Goal: Transaction & Acquisition: Book appointment/travel/reservation

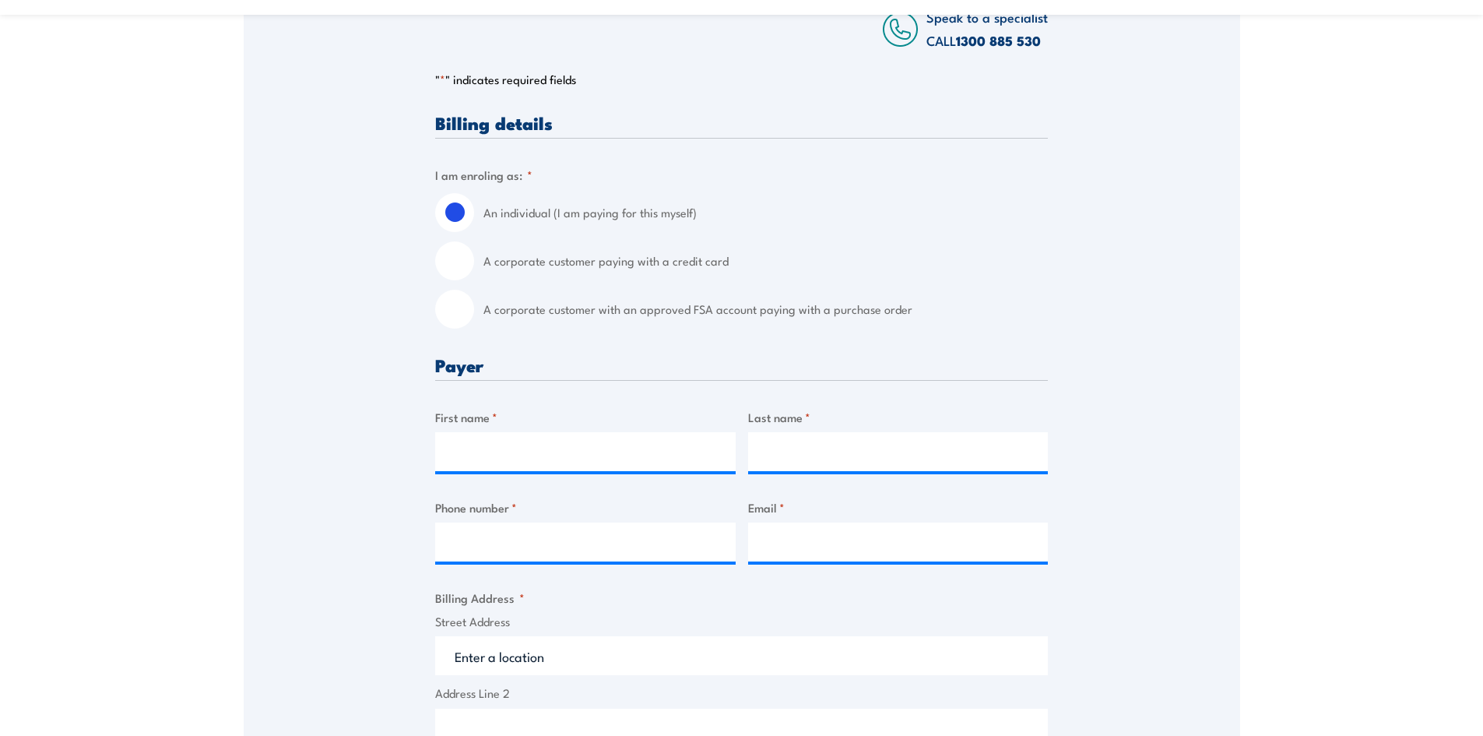
scroll to position [156, 0]
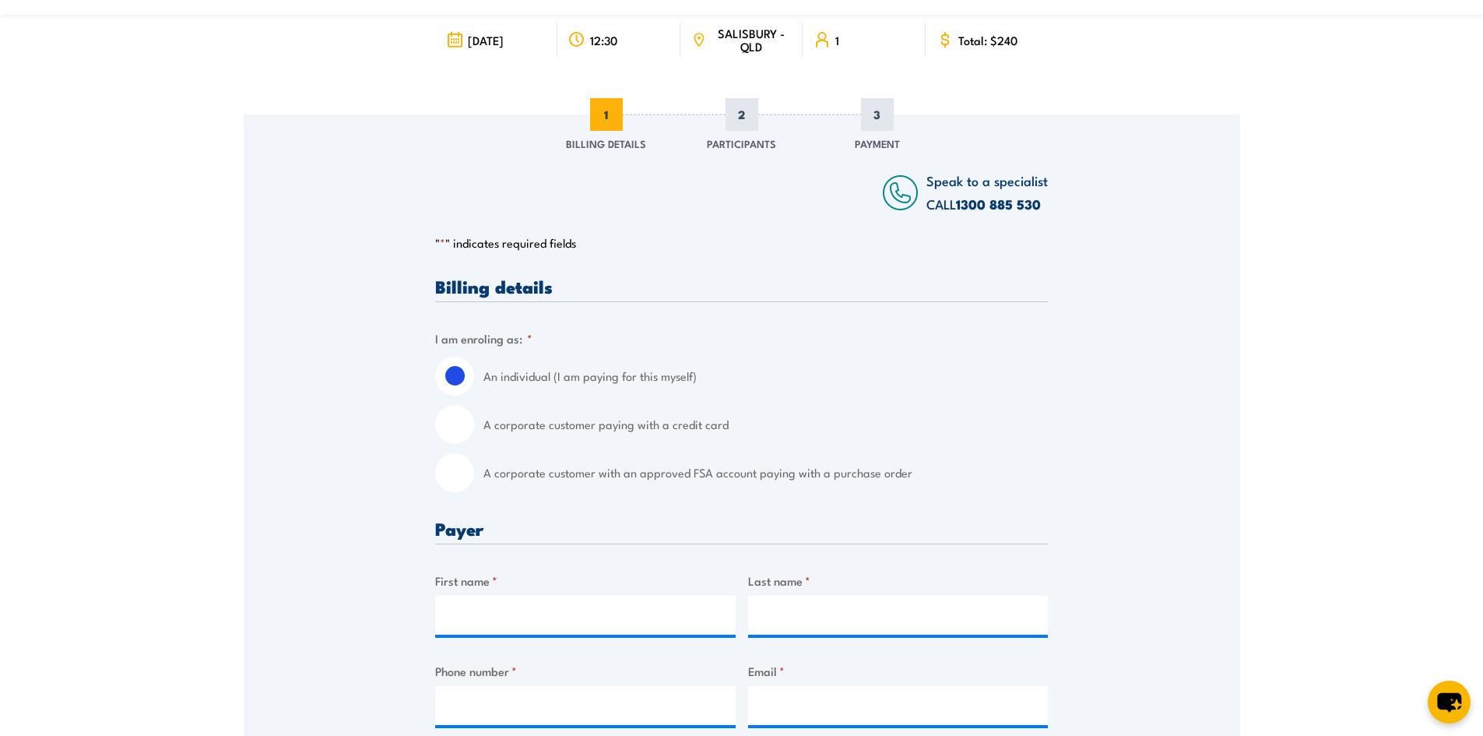
click at [454, 425] on input "A corporate customer paying with a credit card" at bounding box center [454, 424] width 39 height 39
radio input "true"
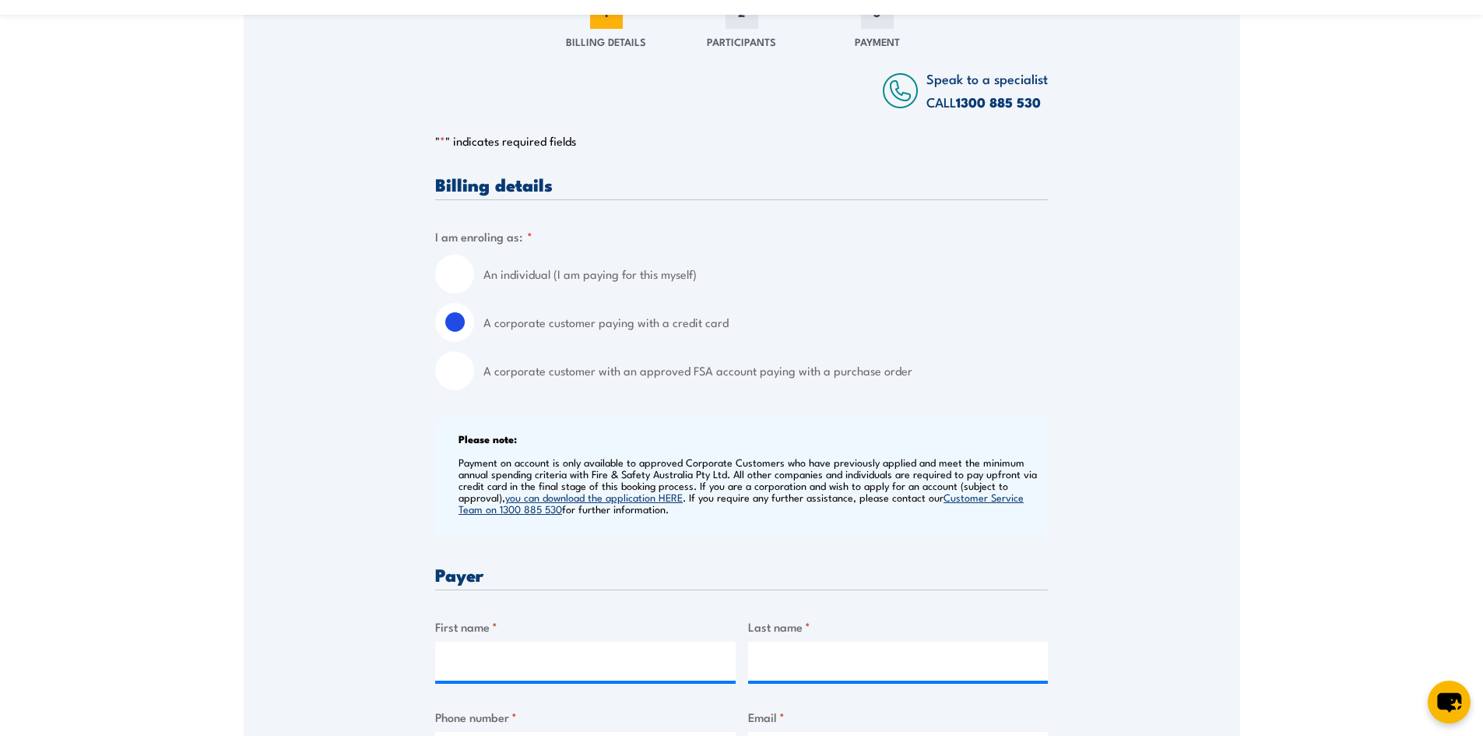
scroll to position [467, 0]
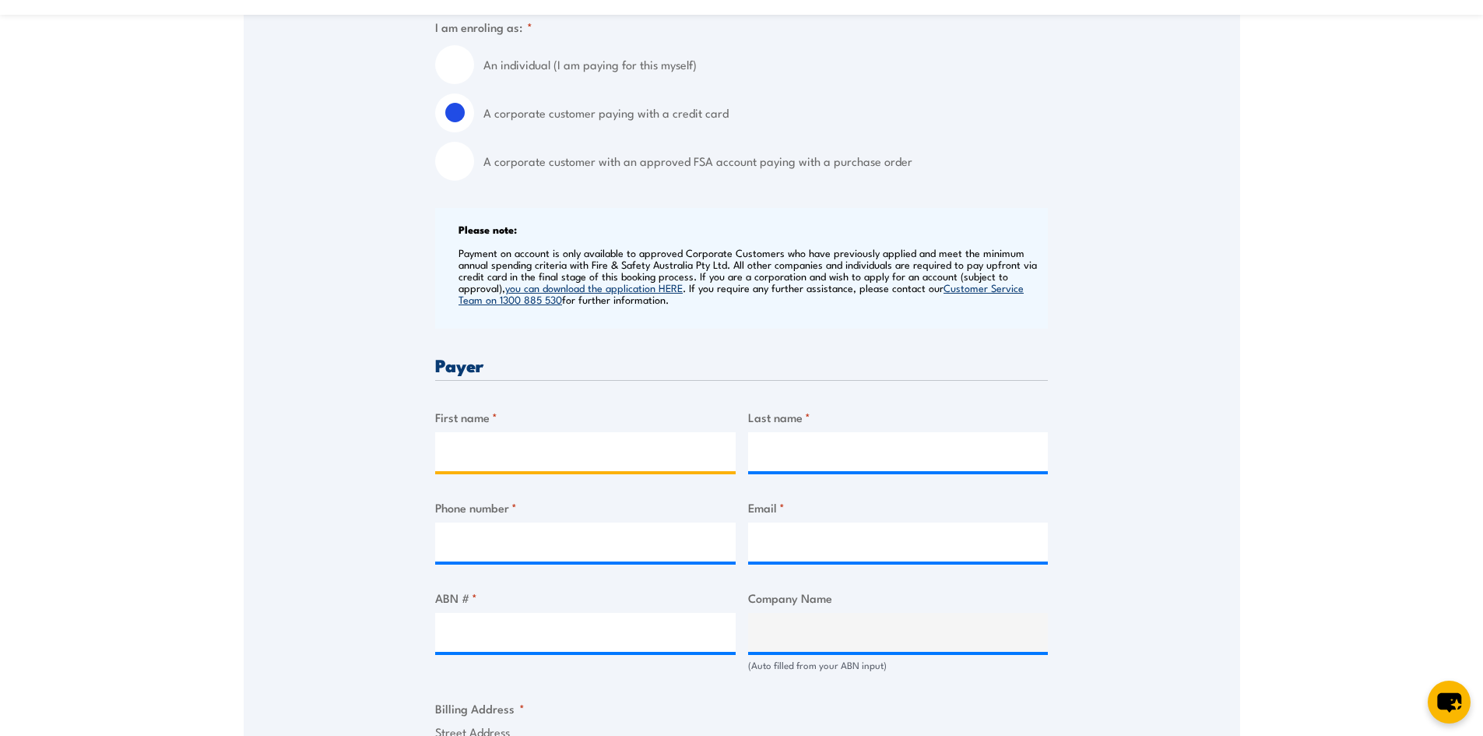
click at [529, 455] on input "First name *" at bounding box center [585, 451] width 300 height 39
type input "Yoli"
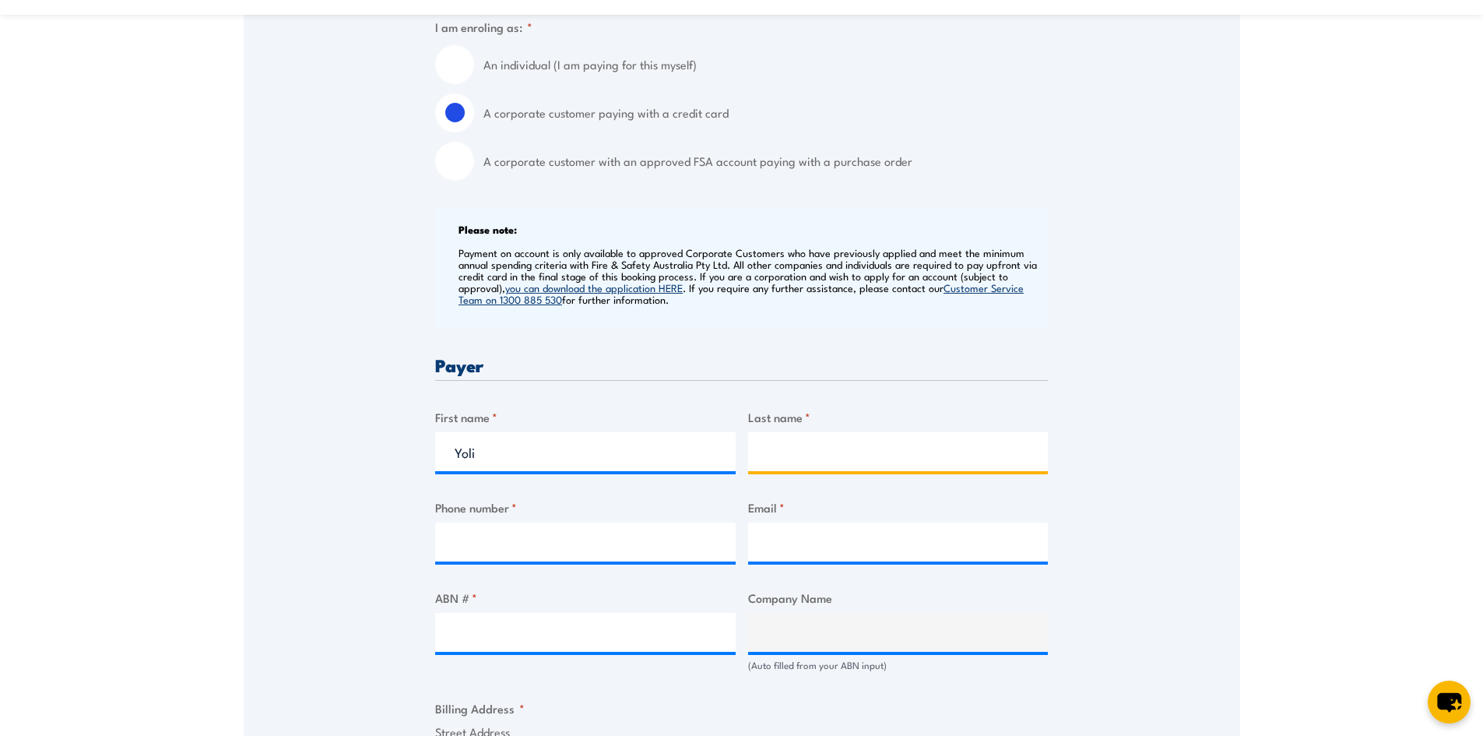
type input "Pillai"
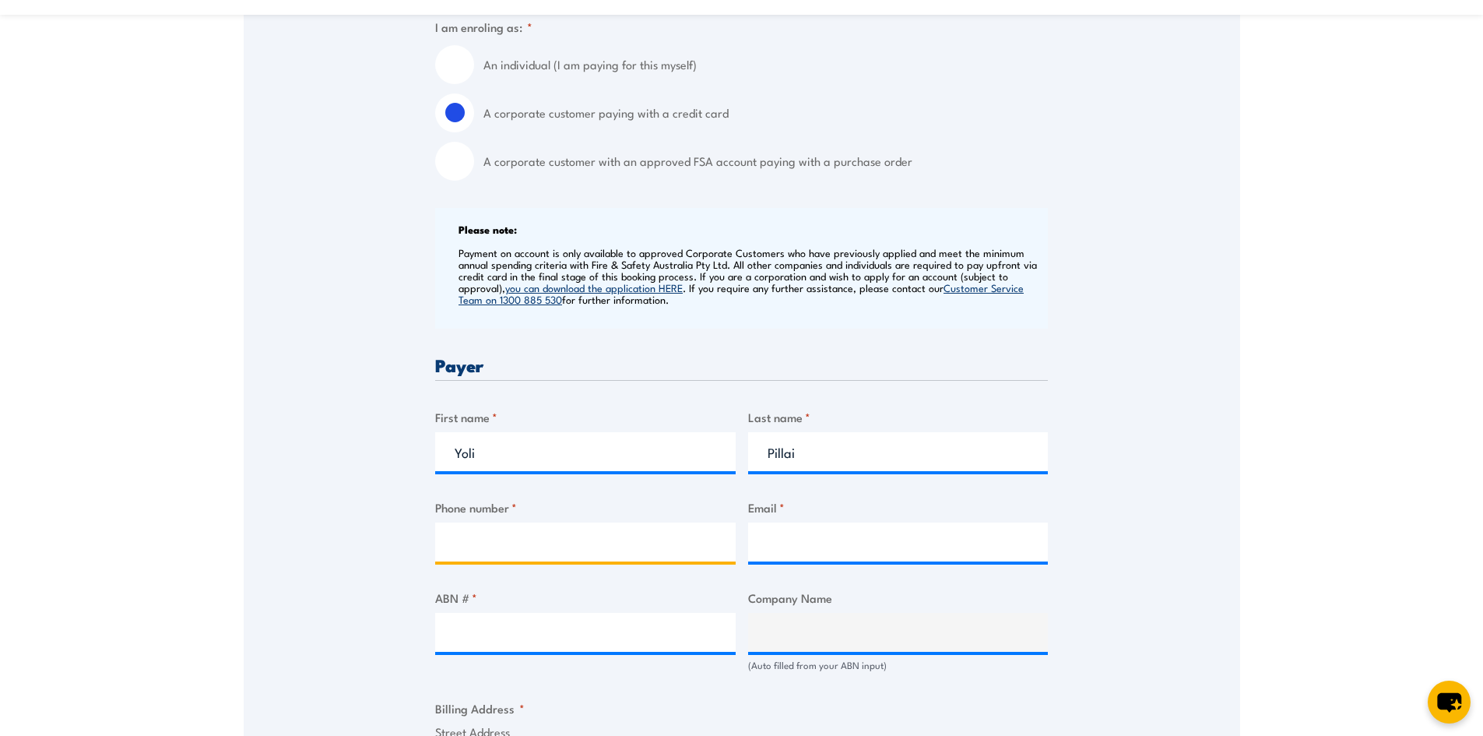
type input "0438664454"
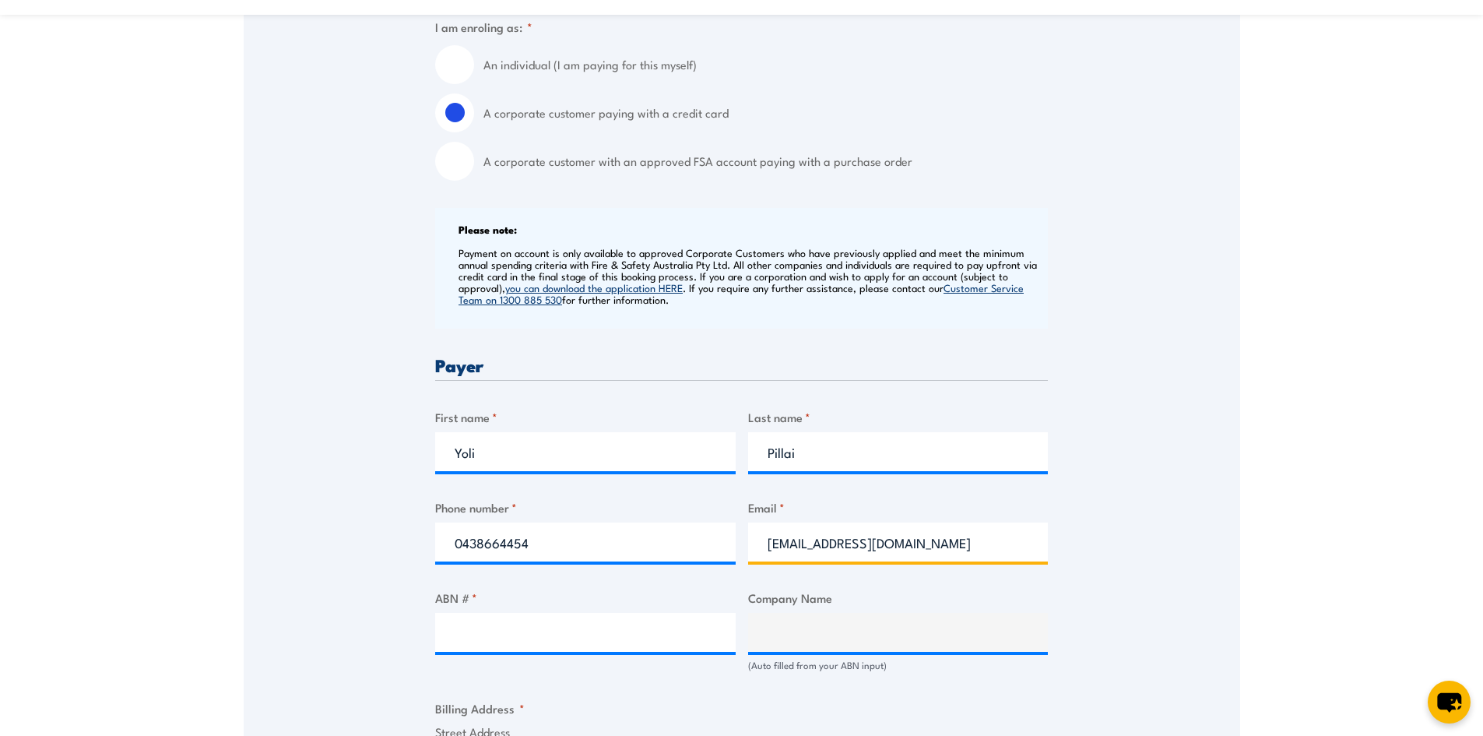
drag, startPoint x: 899, startPoint y: 541, endPoint x: 666, endPoint y: 546, distance: 233.6
click at [666, 546] on div "Billing details I am enroling as: * An individual (I am paying for this myself)…" at bounding box center [741, 720] width 613 height 1509
type input "yolip@conceptlogistics.com.au"
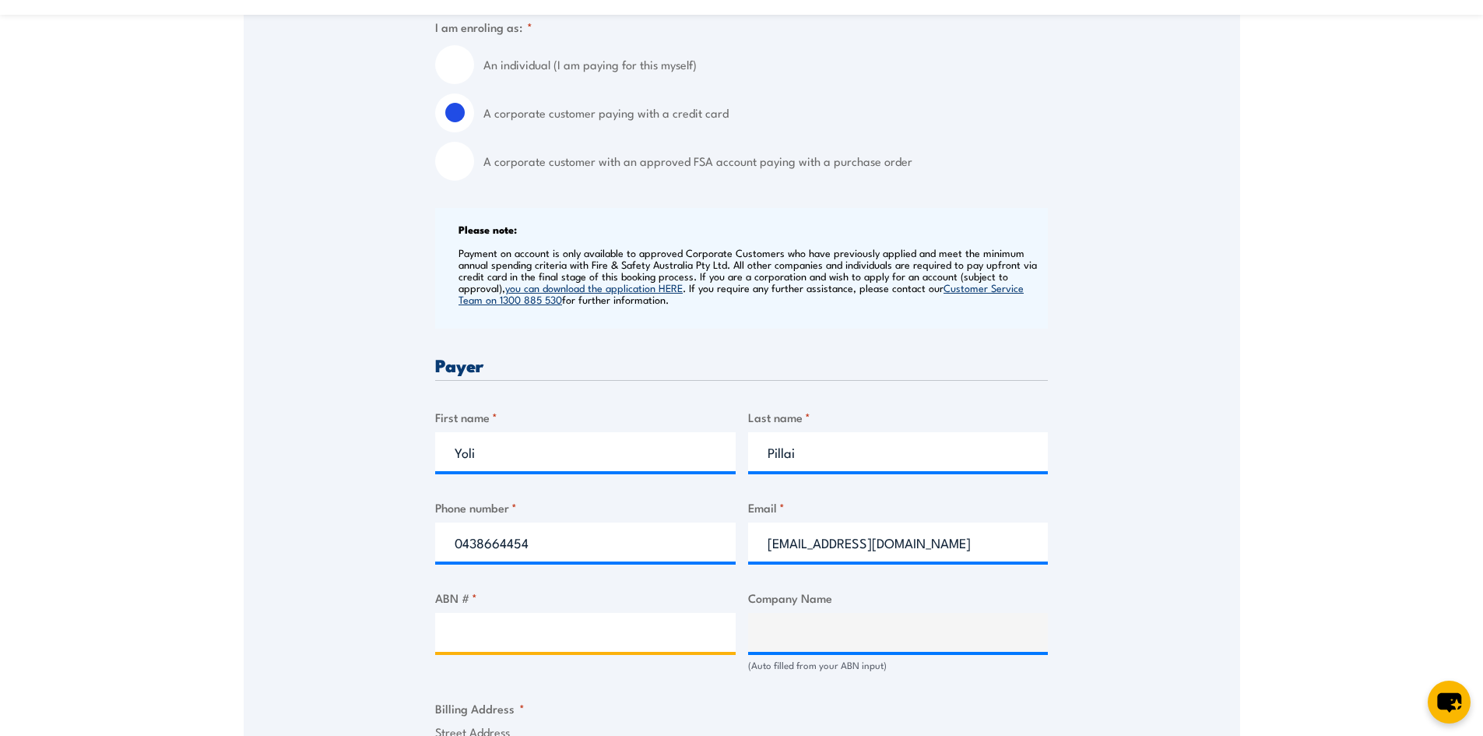
paste input "Hi Everyone, I’ve completed processing Jayce’s change in employment, and have b…"
type input "H"
paste input "55 095 239 008"
type input "55 095 239 008"
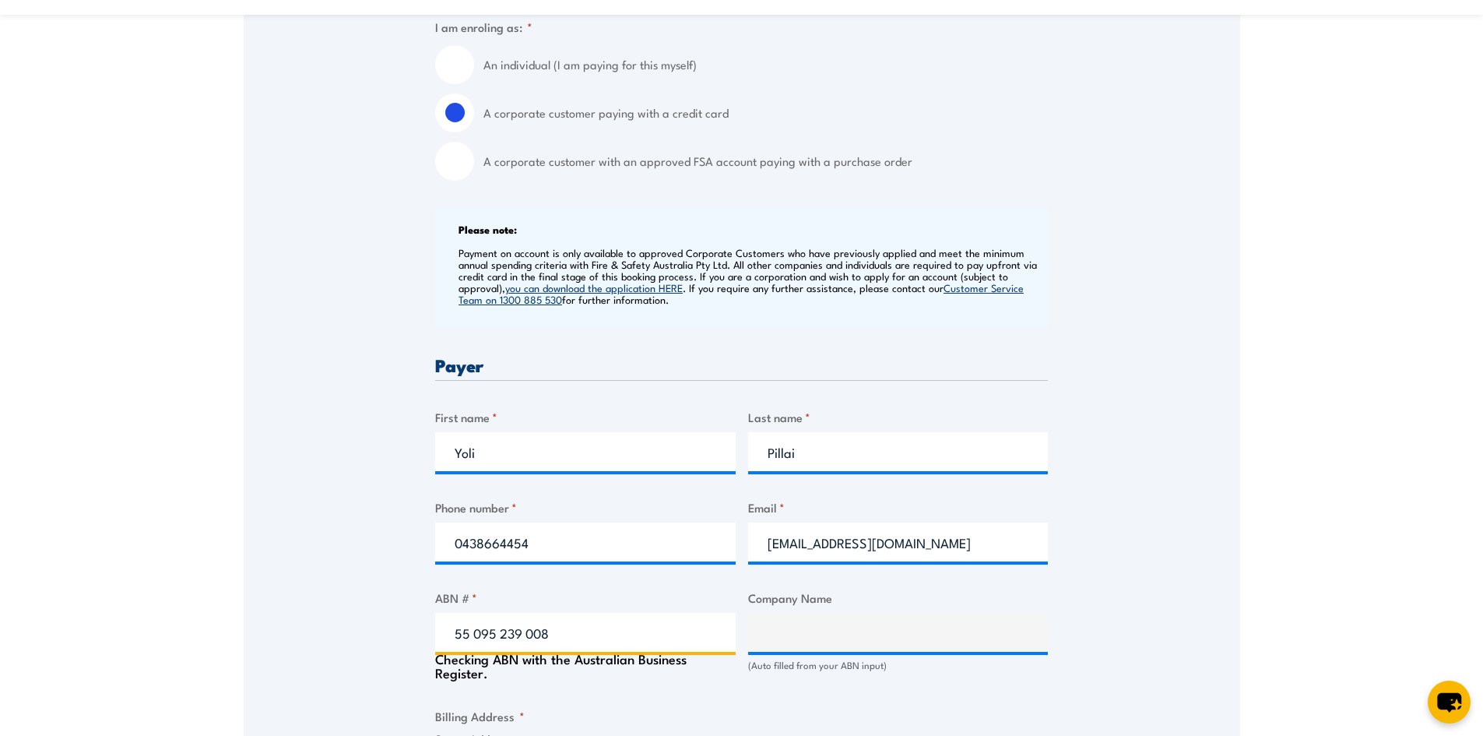
type input "CONCEPT LOGISTICS AUSTRALIA PTY LTD"
type input "55 095 239 008"
click at [747, 676] on div "Billing details I am enroling as: * An individual (I am paying for this myself)…" at bounding box center [741, 720] width 613 height 1509
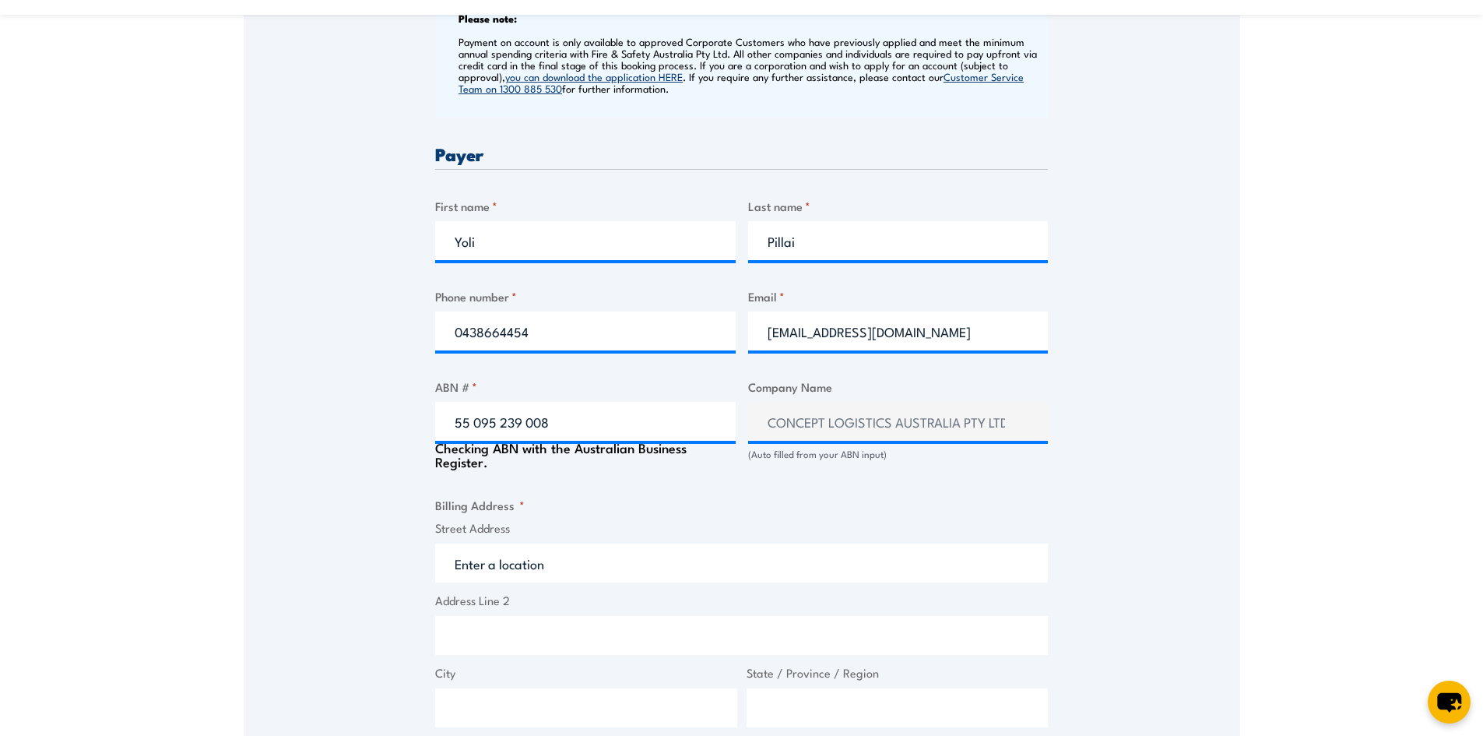
scroll to position [701, 0]
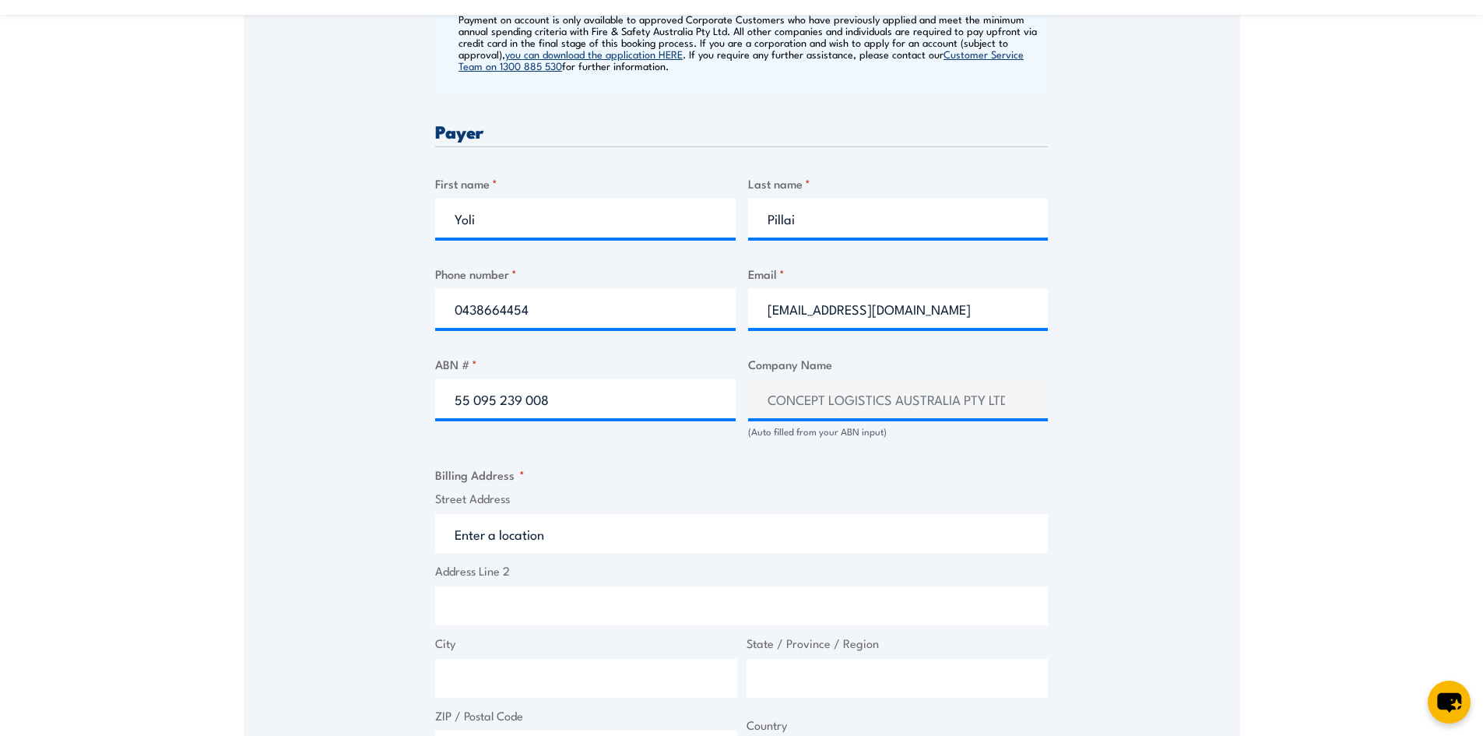
click at [511, 537] on input "Street Address" at bounding box center [741, 533] width 613 height 39
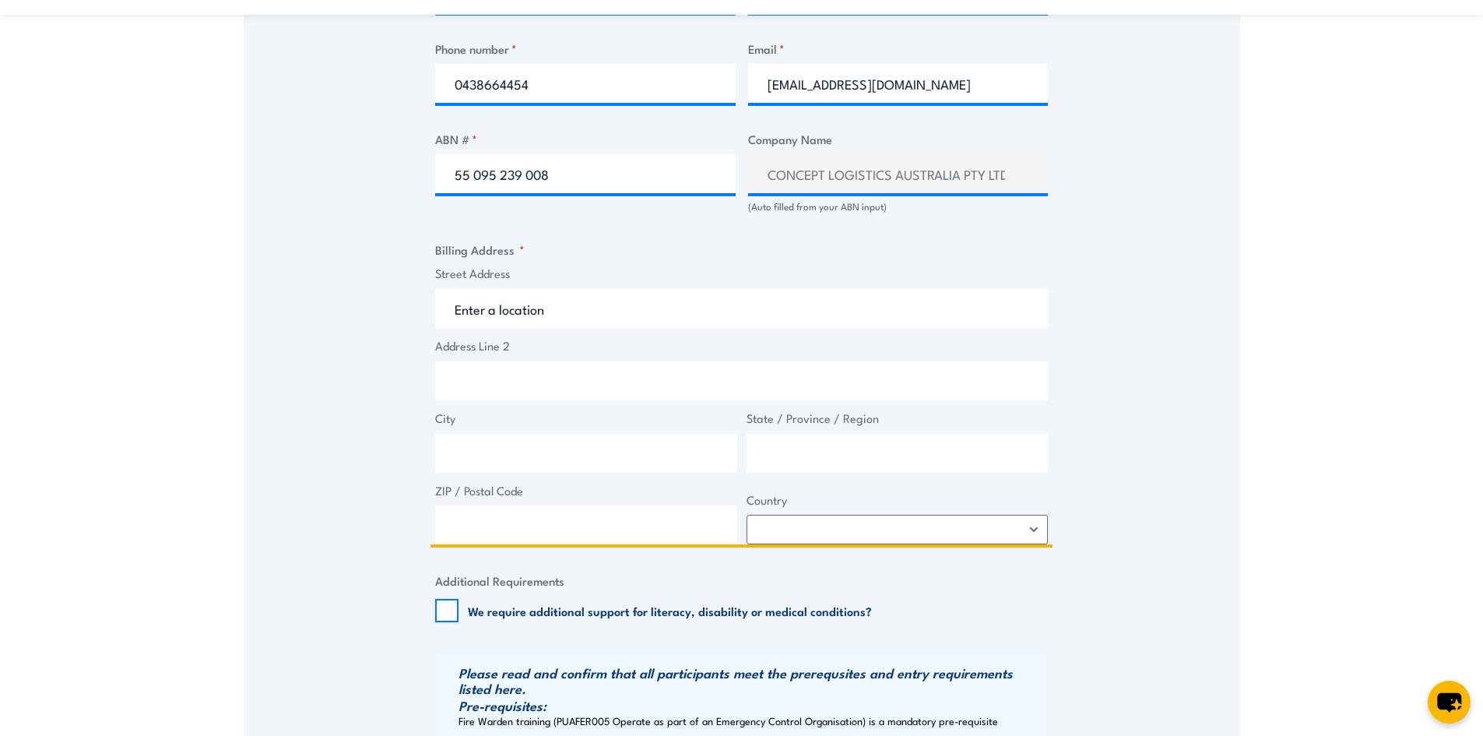
scroll to position [934, 0]
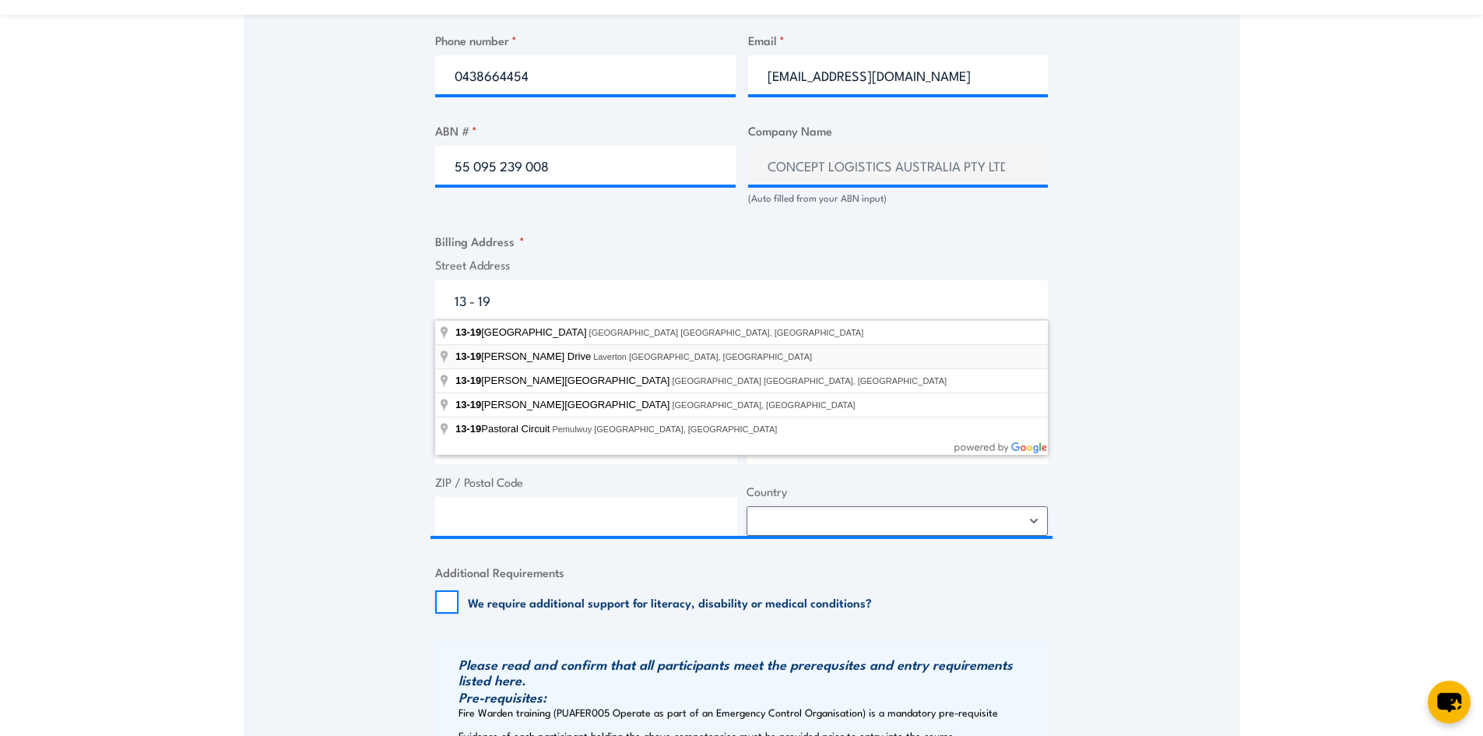
type input "13-19 William Angliss Drive, Laverton North VIC, Australia"
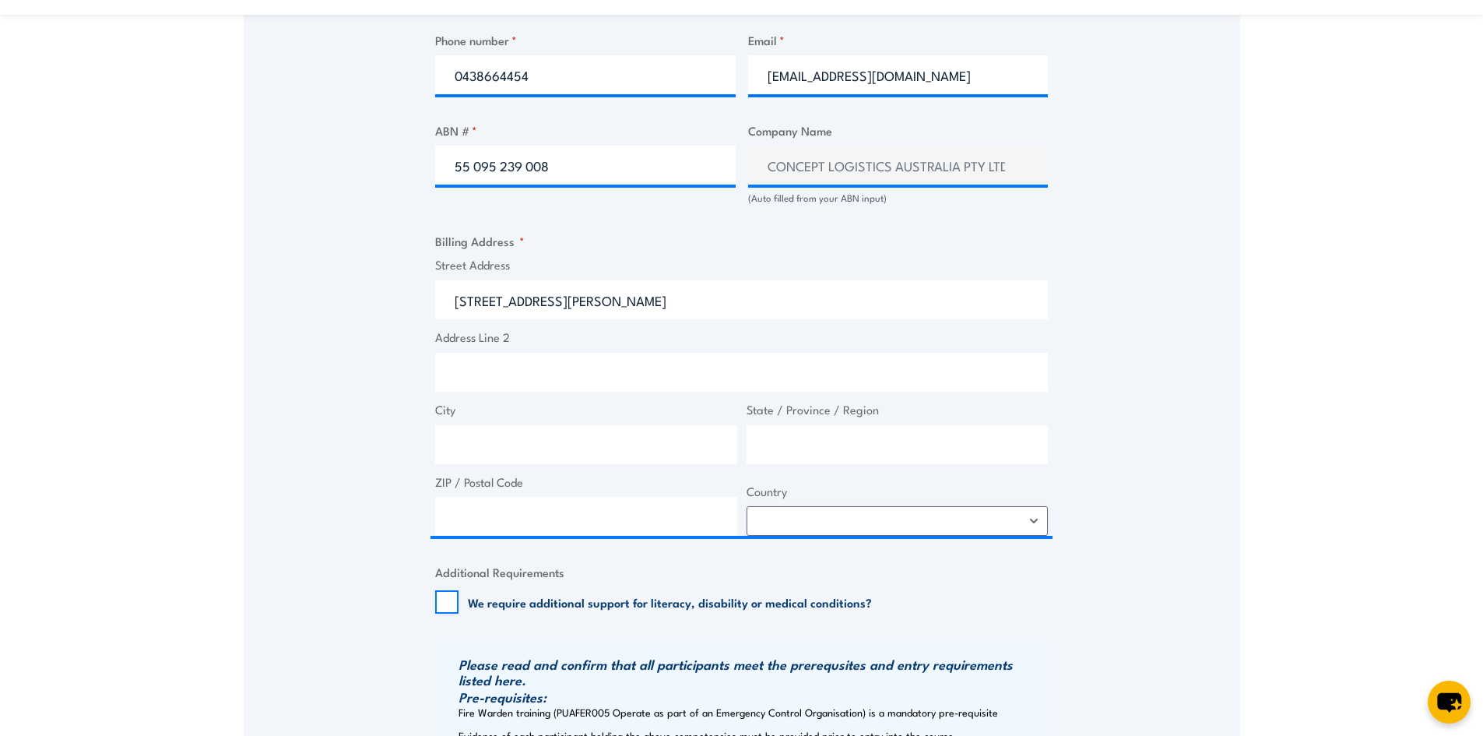
type input "13-19 William Angliss Dr"
type input "Laverton North"
type input "Victoria"
type input "3026"
select select "Australia"
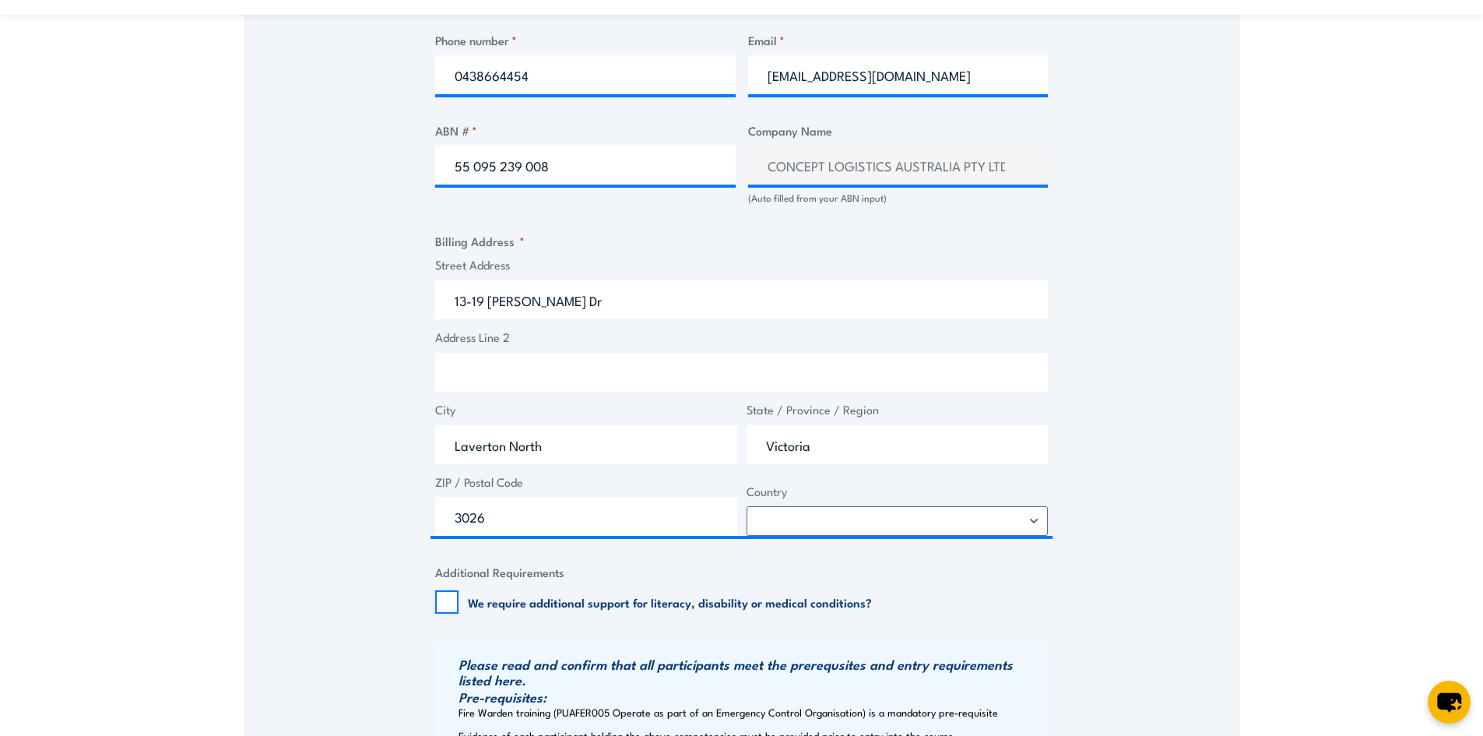
scroll to position [1323, 0]
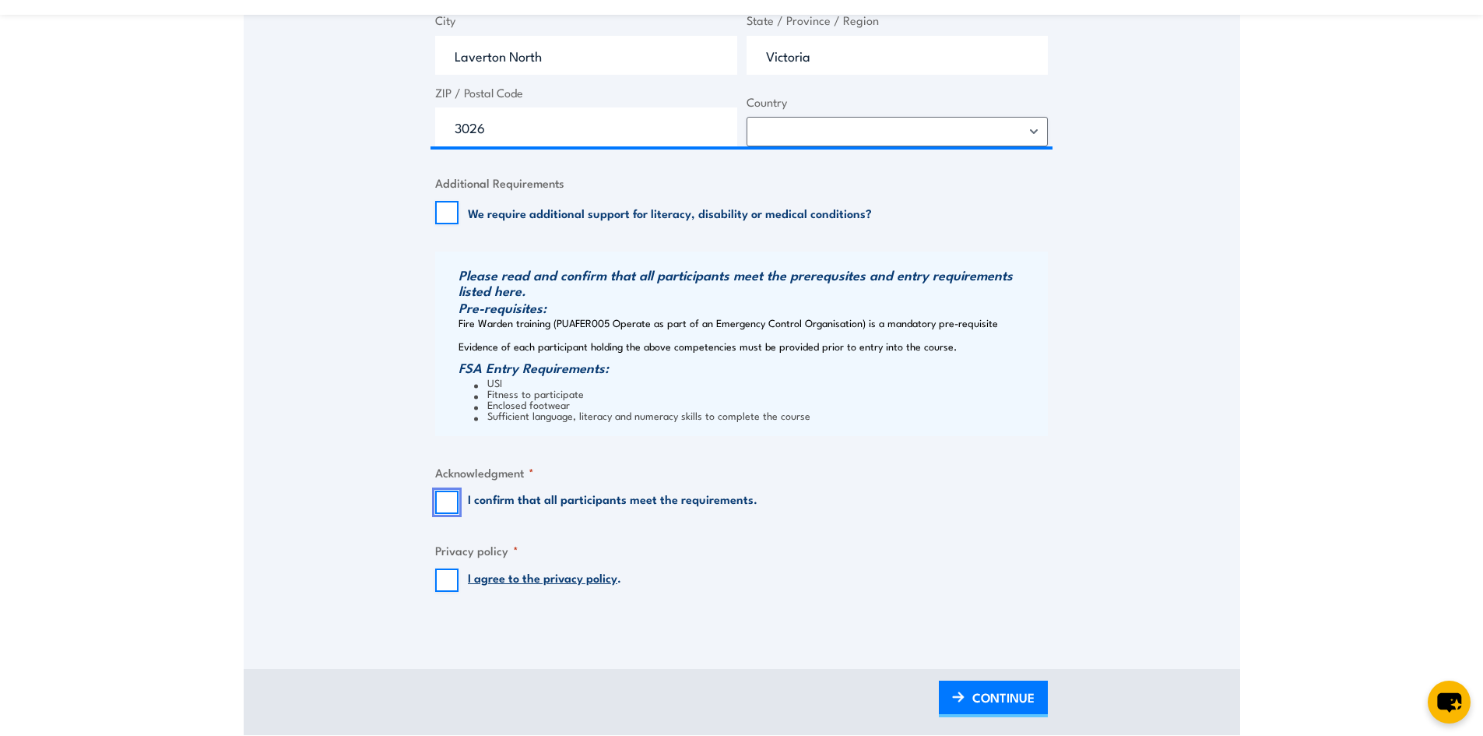
click at [445, 506] on input "I confirm that all participants meet the requirements." at bounding box center [446, 501] width 23 height 23
checkbox input "true"
click at [445, 580] on input "I agree to the privacy policy ." at bounding box center [446, 579] width 23 height 23
checkbox input "true"
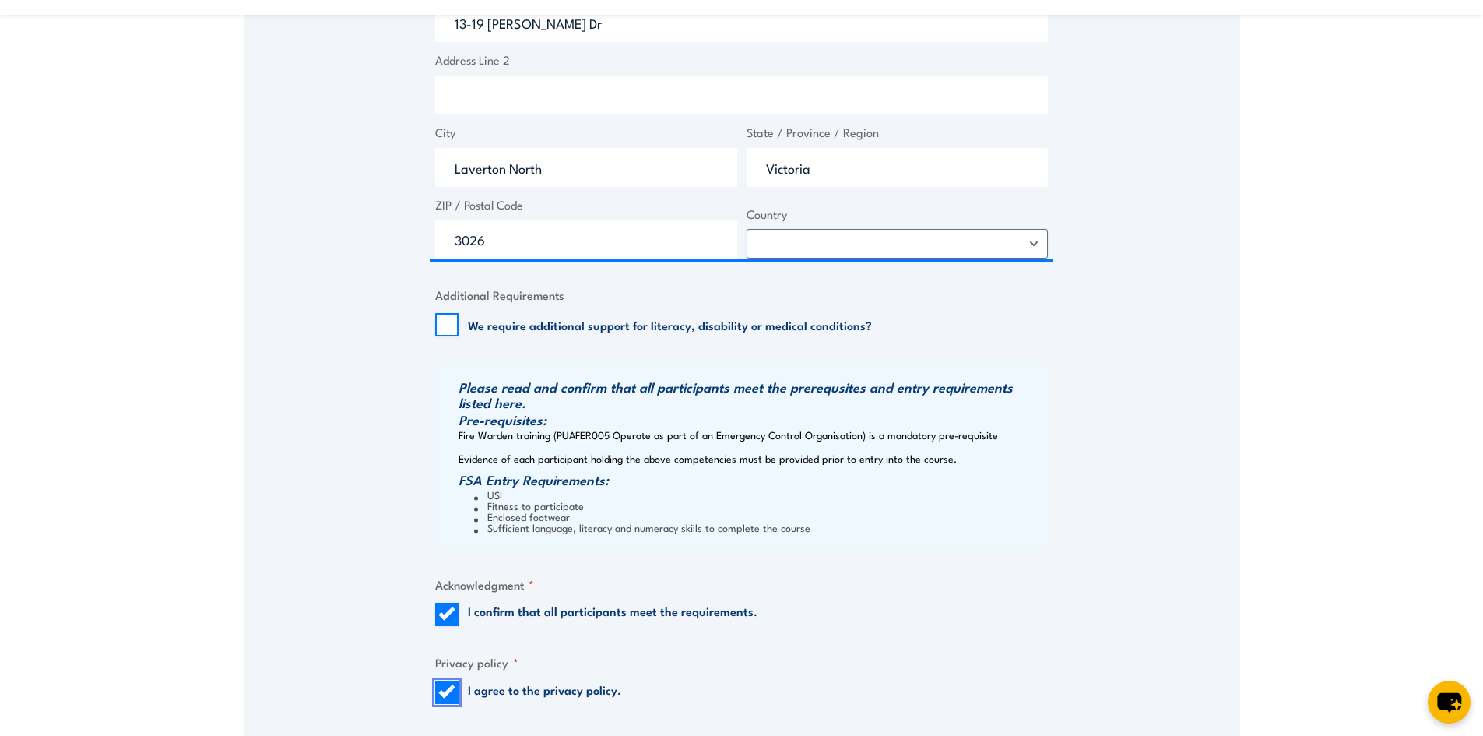
scroll to position [1479, 0]
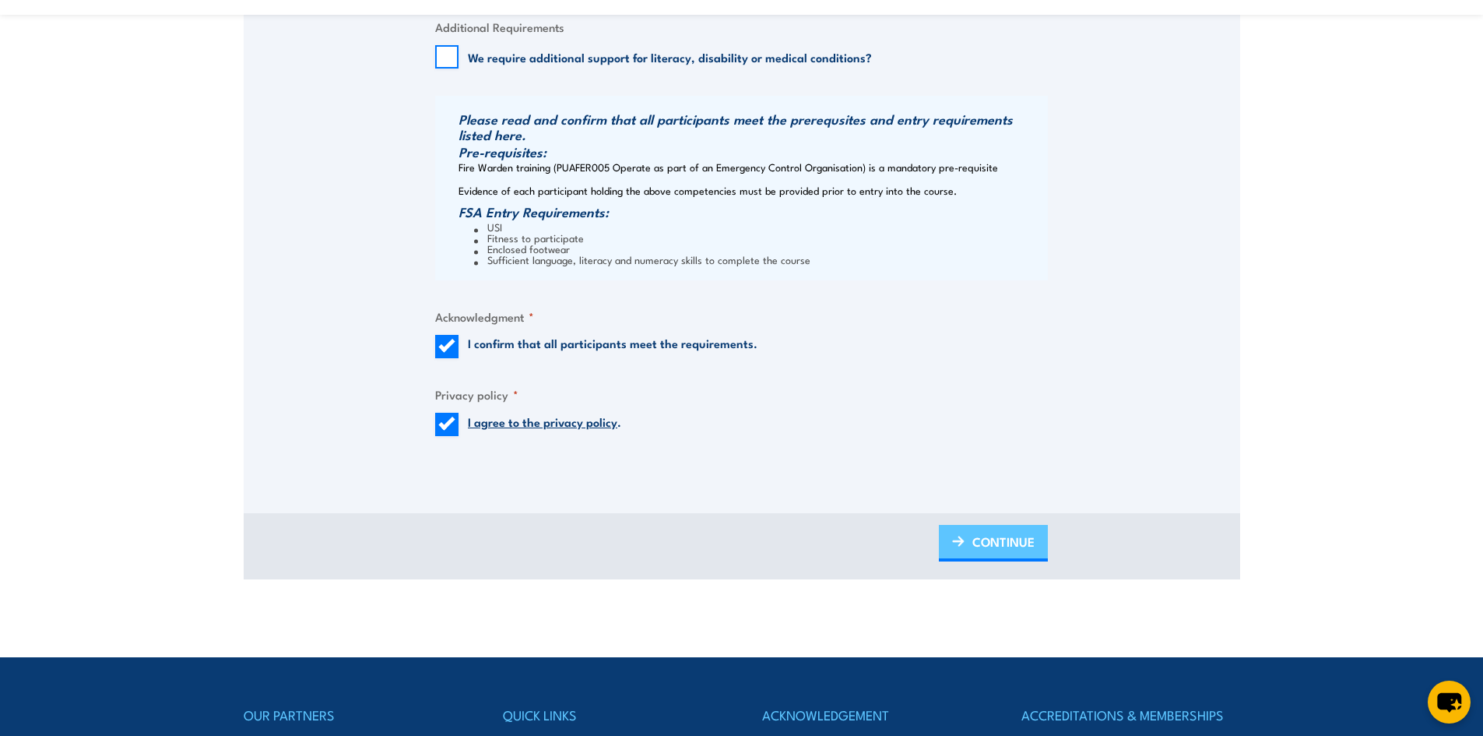
click at [1011, 542] on span "CONTINUE" at bounding box center [1003, 541] width 62 height 41
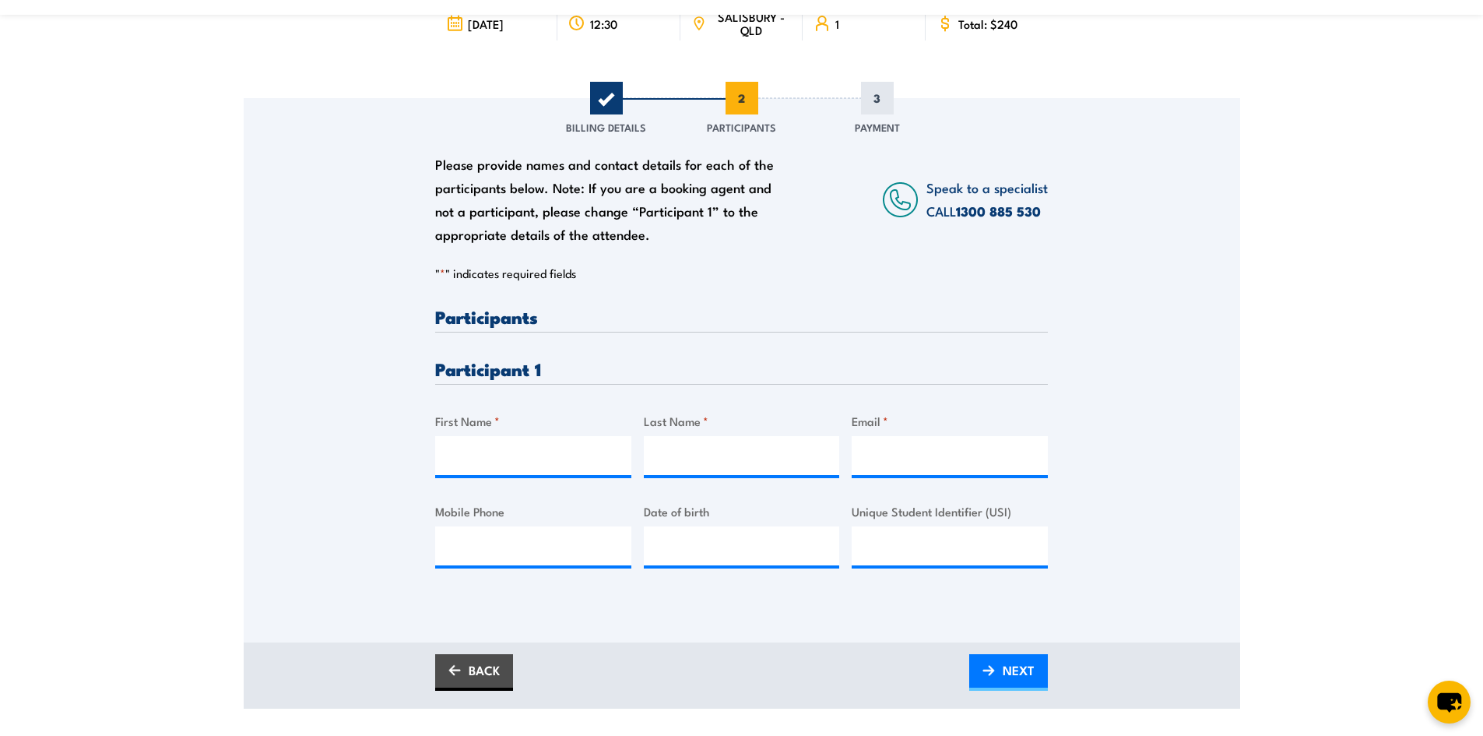
scroll to position [234, 0]
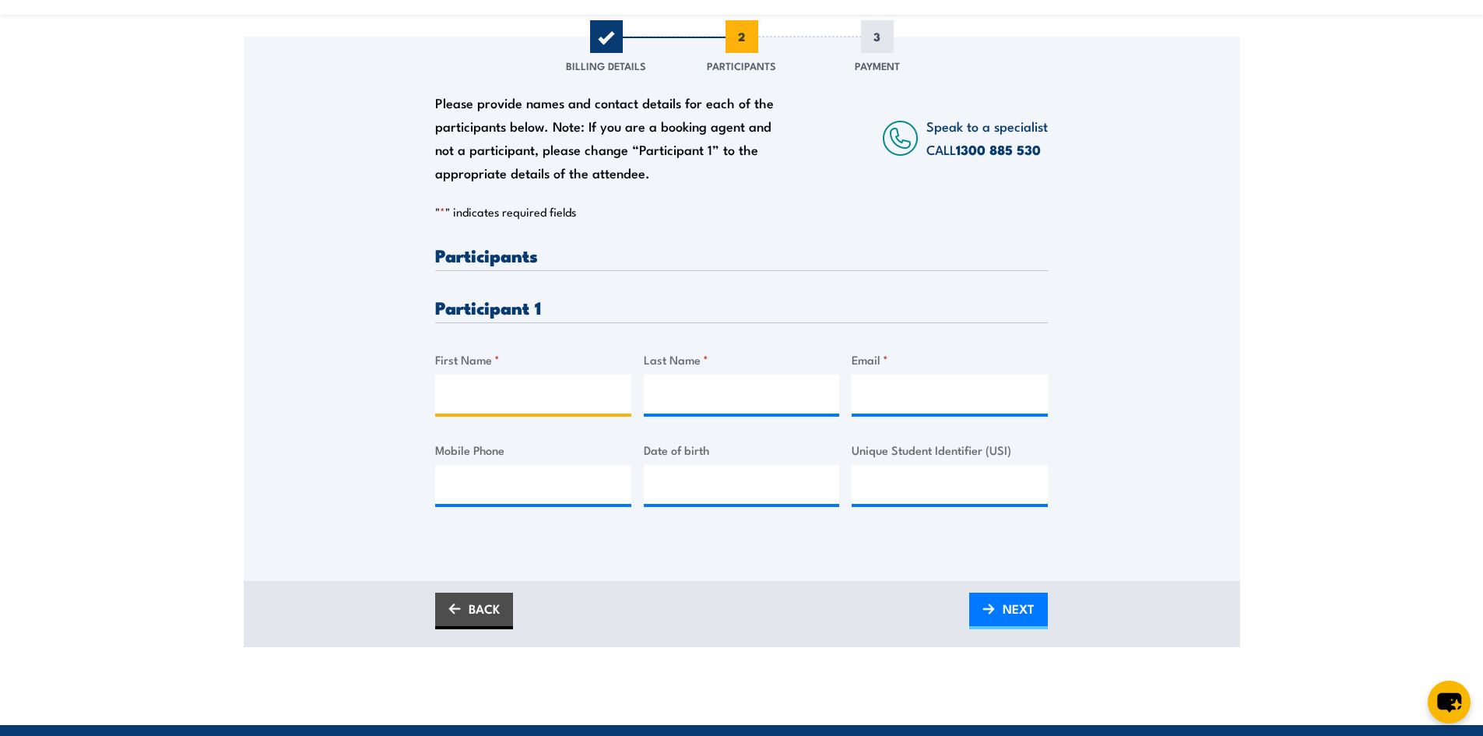
click at [479, 400] on input "First Name *" at bounding box center [533, 393] width 196 height 39
click at [507, 394] on input "First Name *" at bounding box center [533, 393] width 196 height 39
type input "Kevin"
type input "Brown"
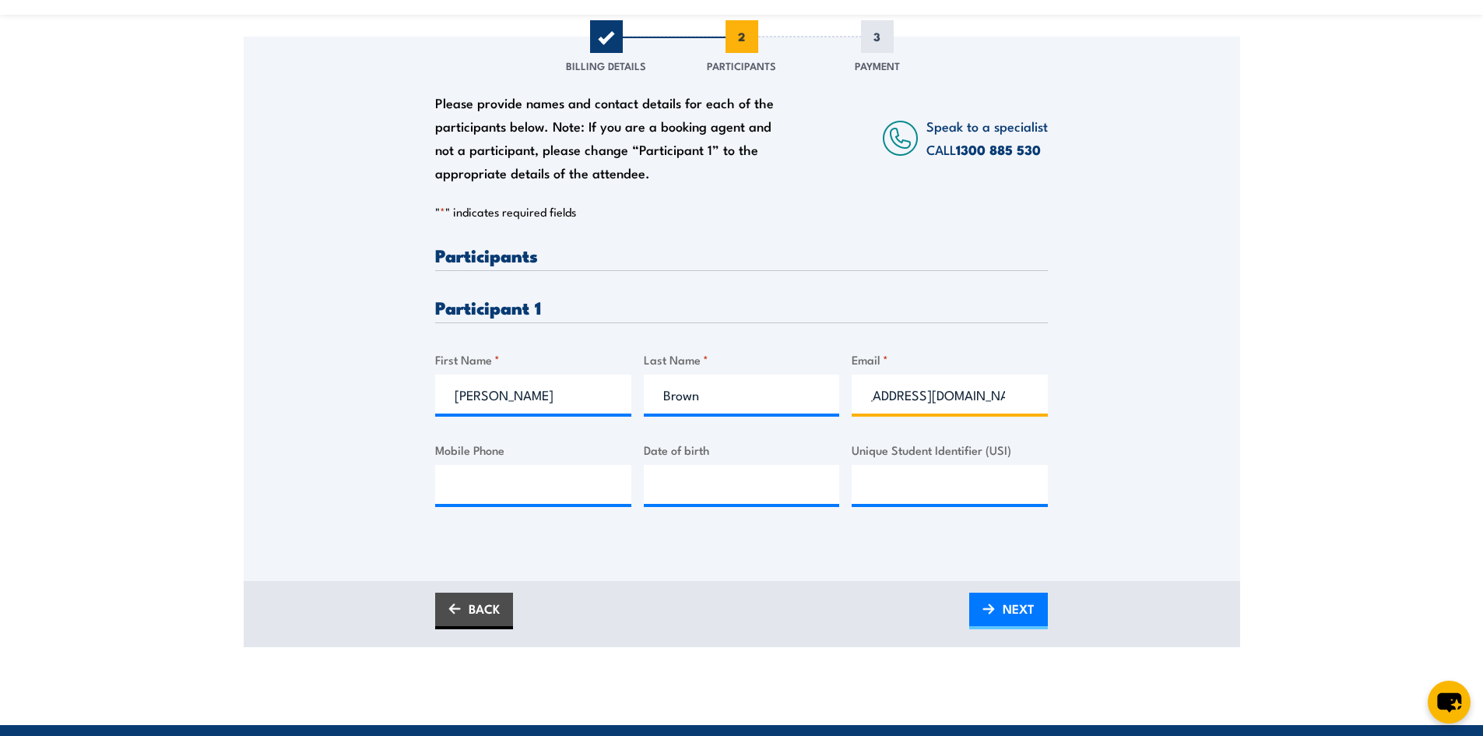
scroll to position [0, 51]
type input "kevinb@conceptlogistics.com.au"
type input "0499334548"
type input "__/__/____"
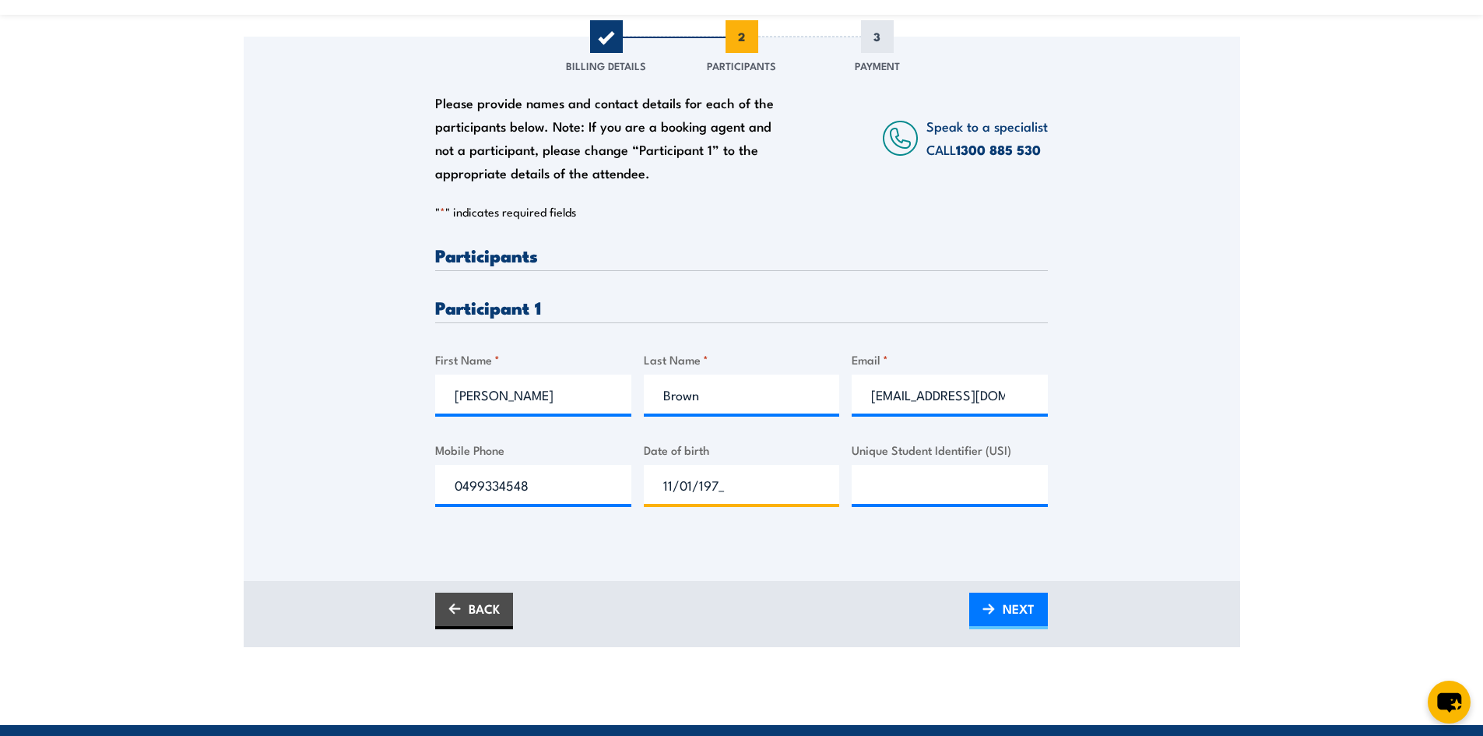
type input "11/01/1972"
click at [954, 497] on input "Unique Student Identifier (USI)" at bounding box center [950, 484] width 196 height 39
click at [1013, 612] on span "NEXT" at bounding box center [1019, 608] width 32 height 41
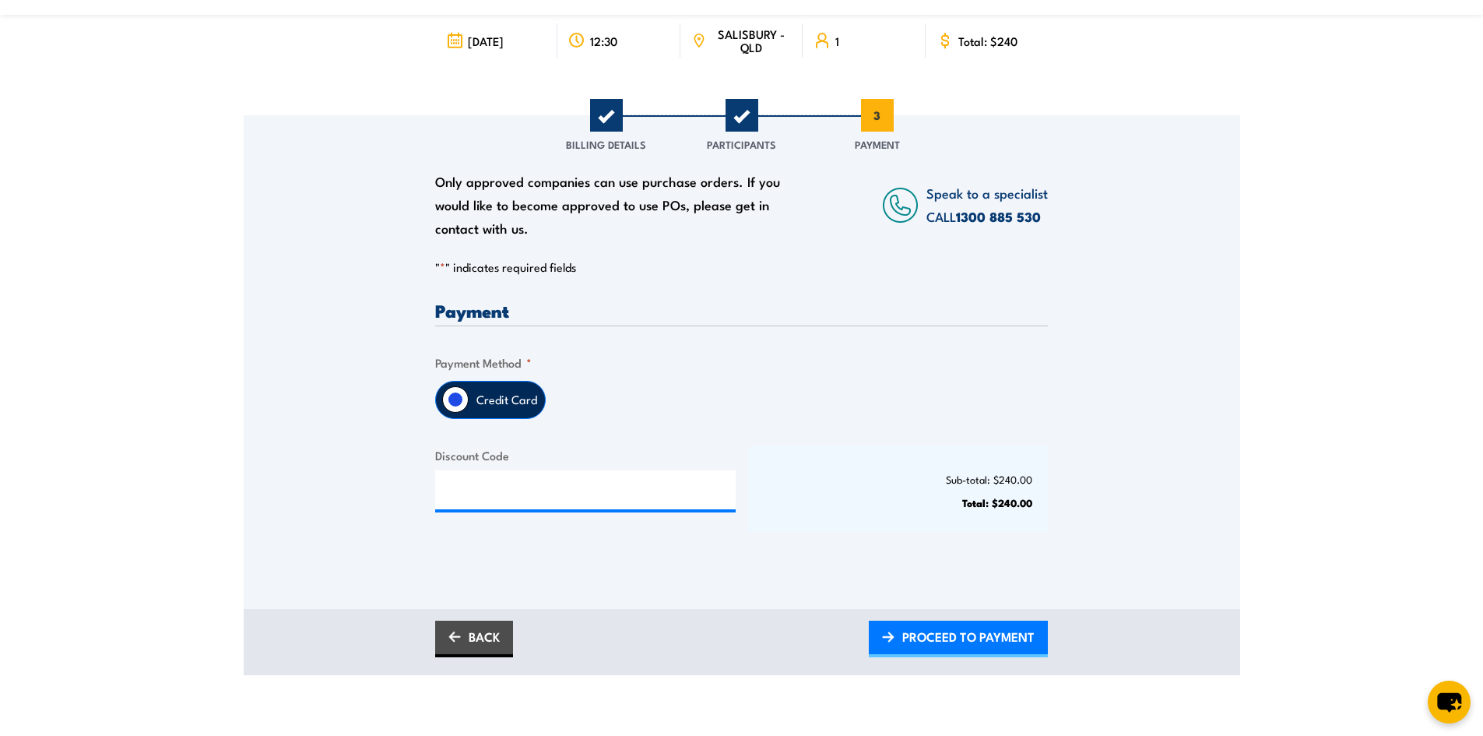
scroll to position [156, 0]
click at [494, 395] on label "Credit Card" at bounding box center [507, 399] width 76 height 37
click at [469, 395] on input "Credit Card" at bounding box center [455, 398] width 26 height 26
click at [943, 637] on span "PROCEED TO PAYMENT" at bounding box center [968, 635] width 132 height 41
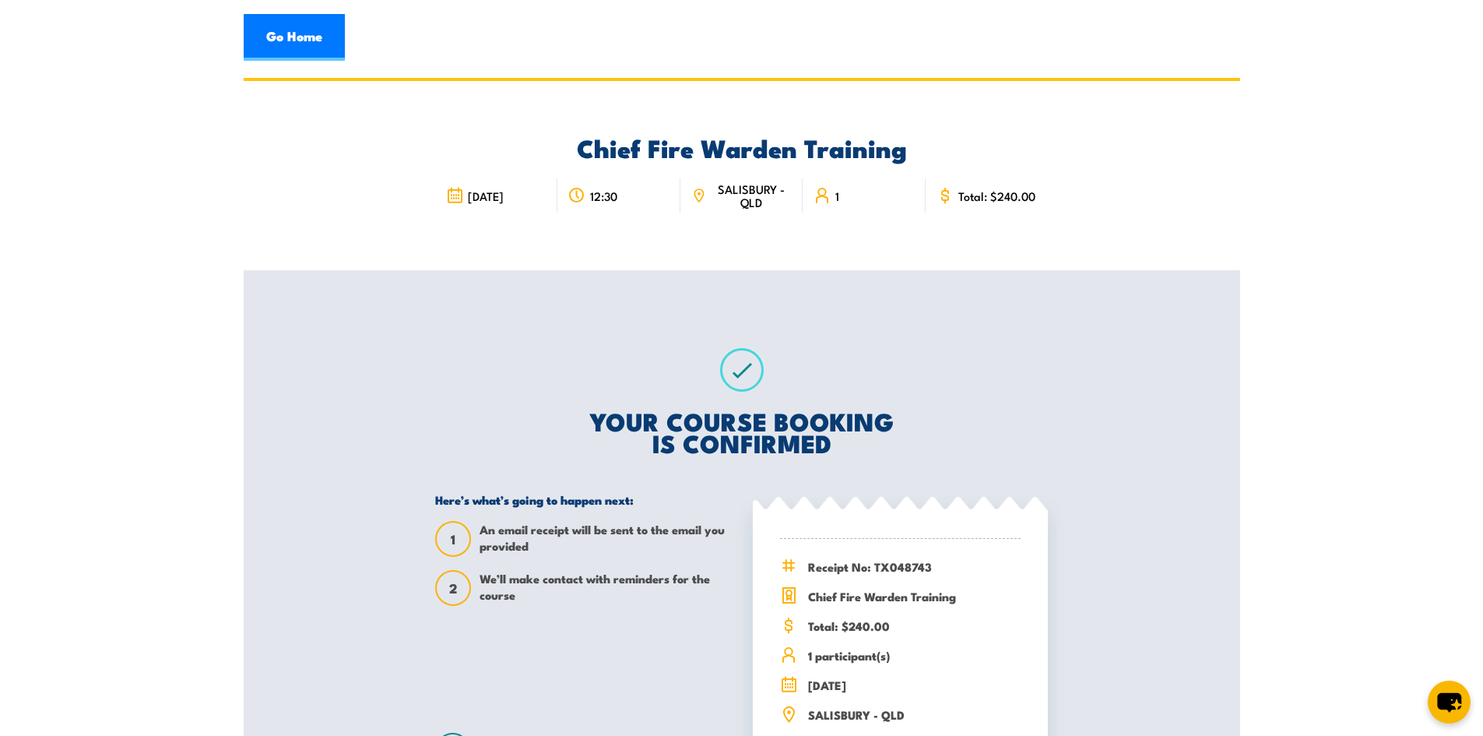
click at [699, 193] on icon at bounding box center [699, 194] width 2 height 2
click at [308, 35] on link "Go Home" at bounding box center [294, 37] width 101 height 47
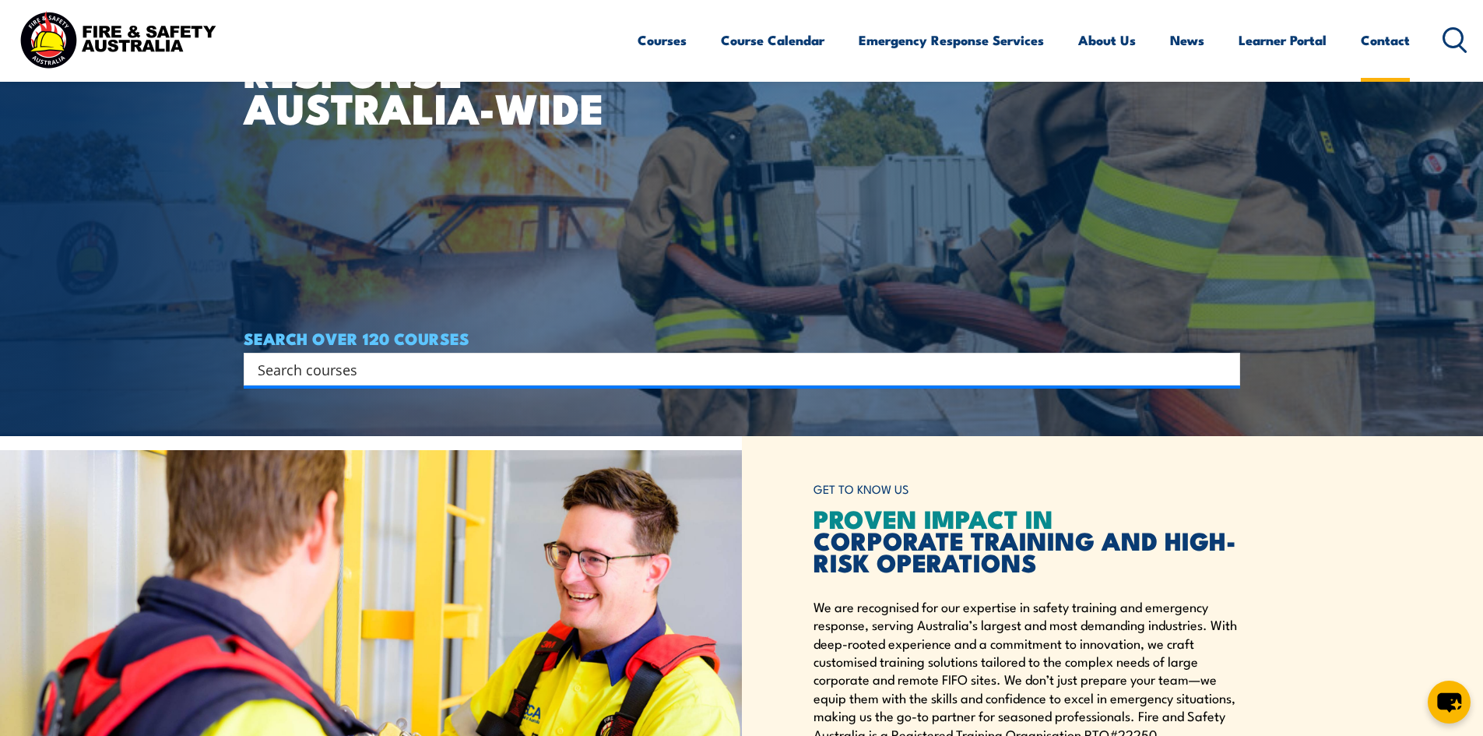
scroll to position [389, 0]
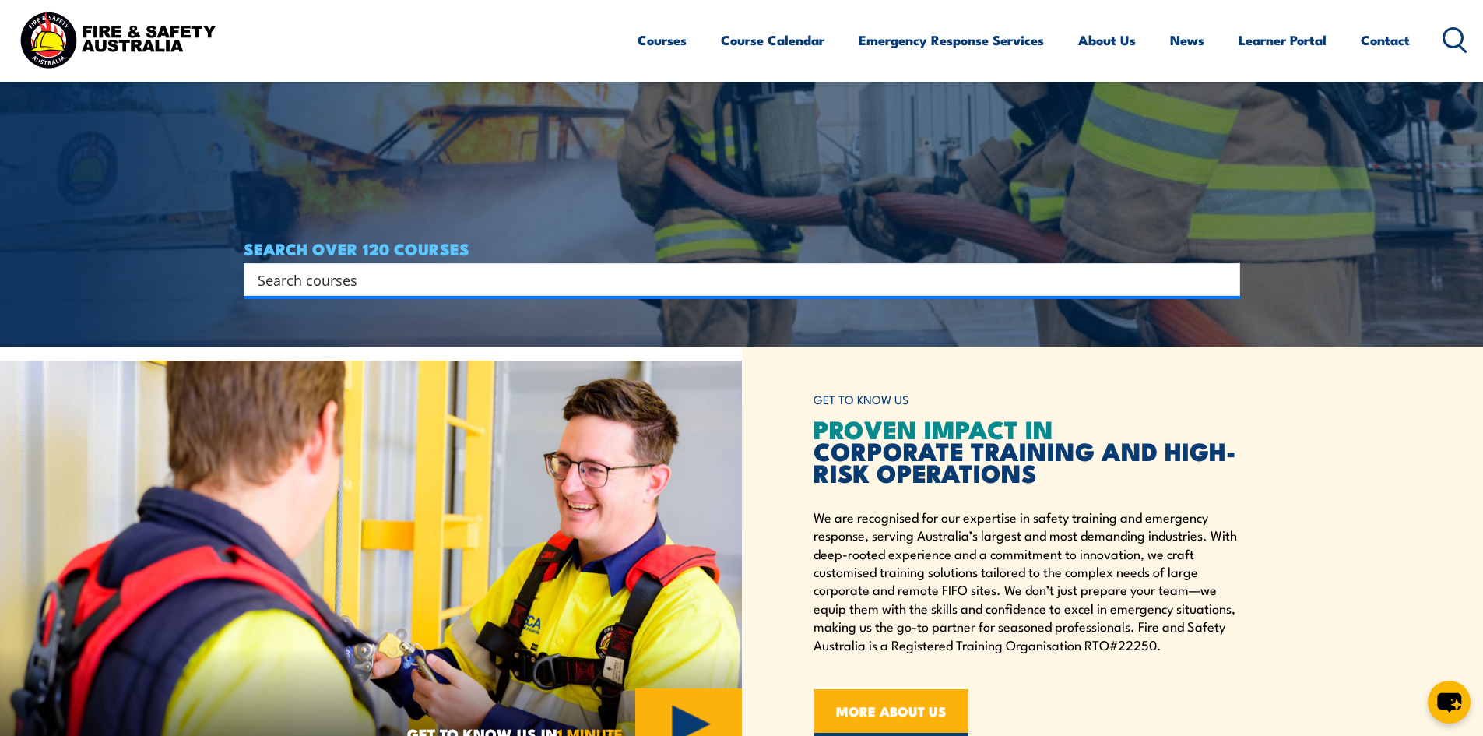
click at [1449, 43] on icon at bounding box center [1454, 40] width 25 height 26
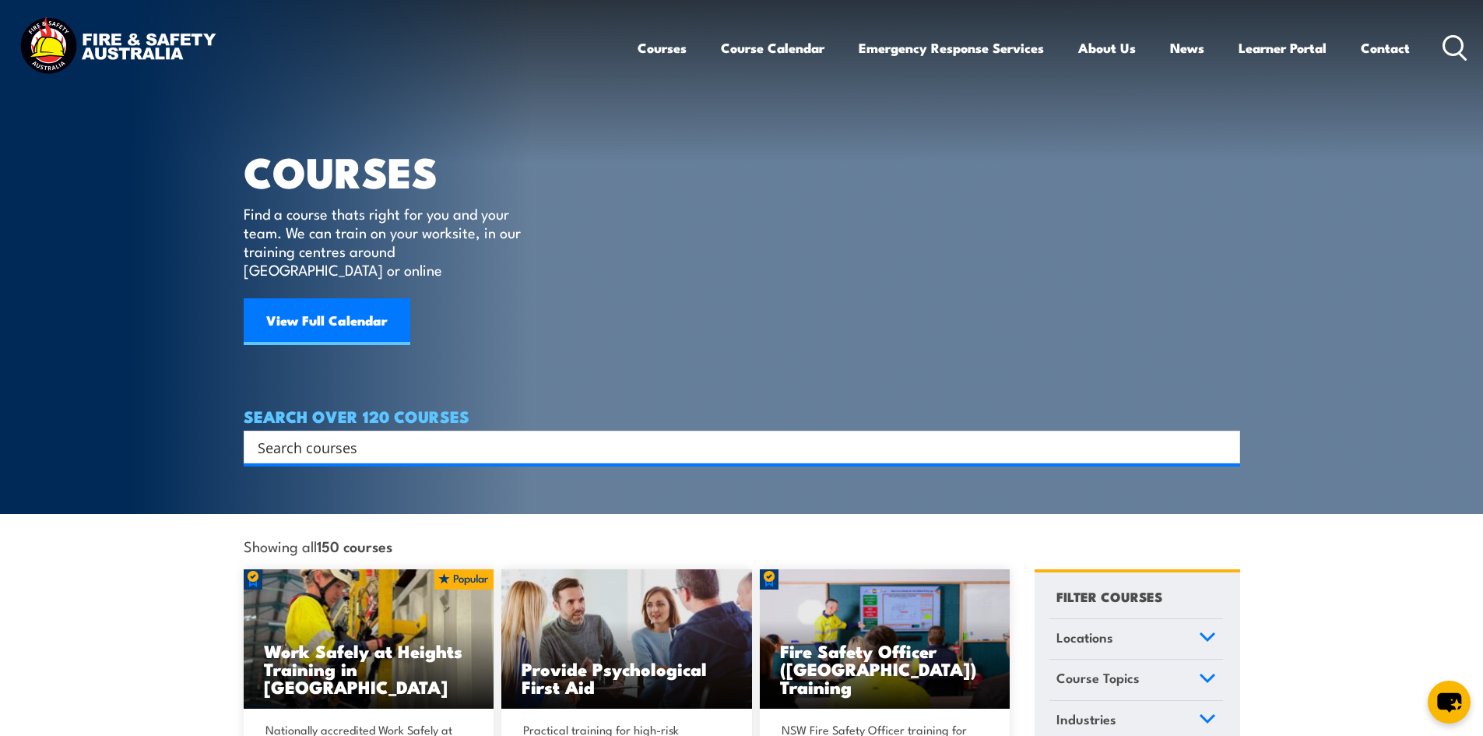
click at [1157, 620] on link "Locations" at bounding box center [1136, 639] width 174 height 40
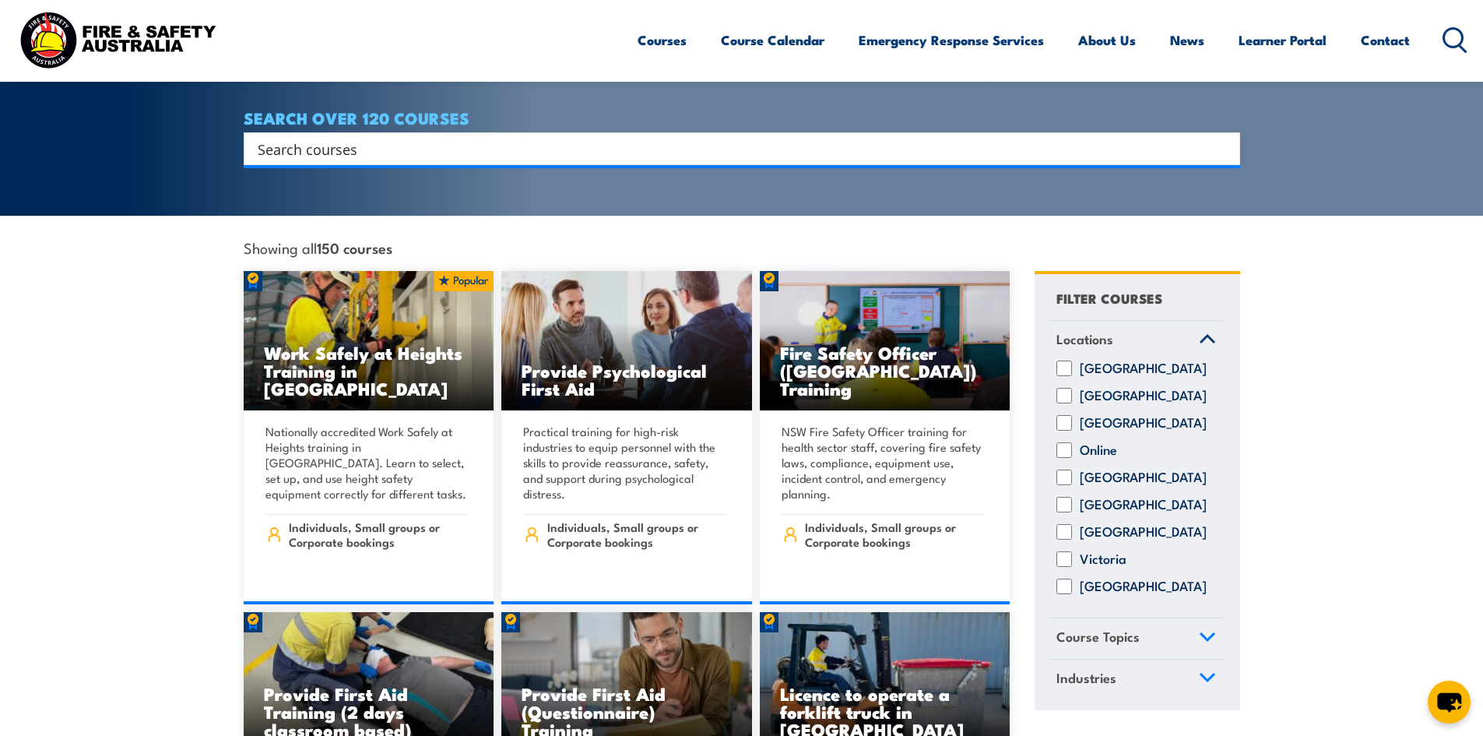
scroll to position [311, 0]
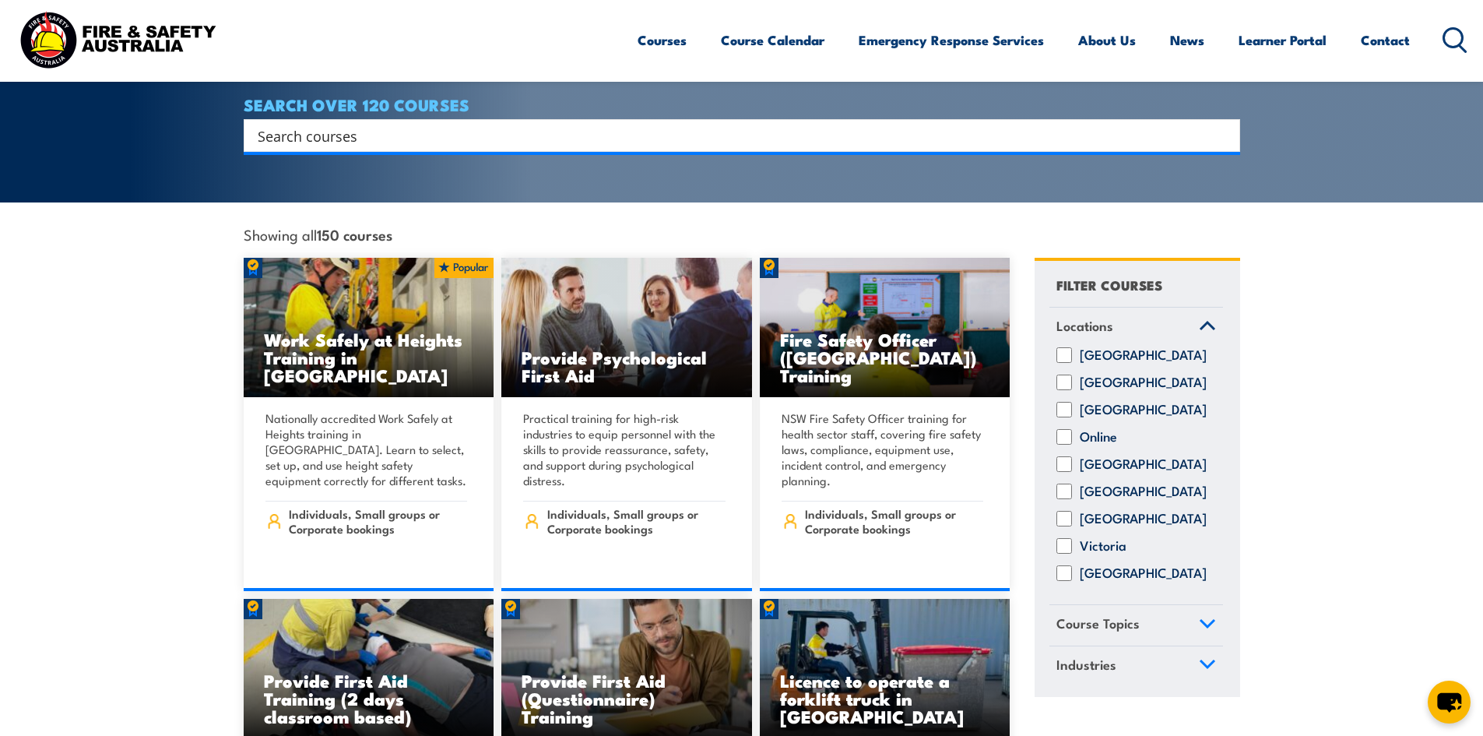
click at [1110, 456] on label "[GEOGRAPHIC_DATA]" at bounding box center [1143, 464] width 127 height 16
click at [1072, 456] on input "[GEOGRAPHIC_DATA]" at bounding box center [1064, 464] width 16 height 16
checkbox input "true"
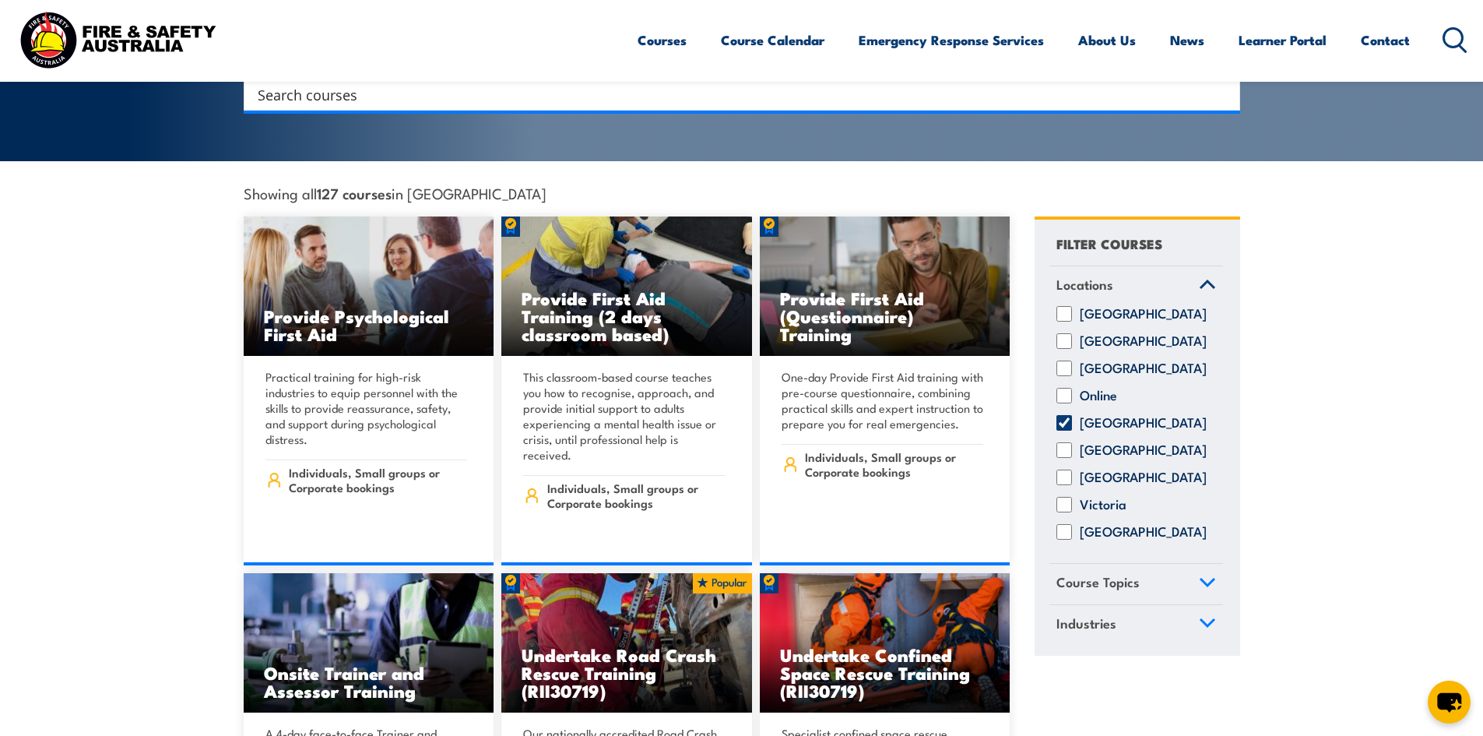
scroll to position [389, 0]
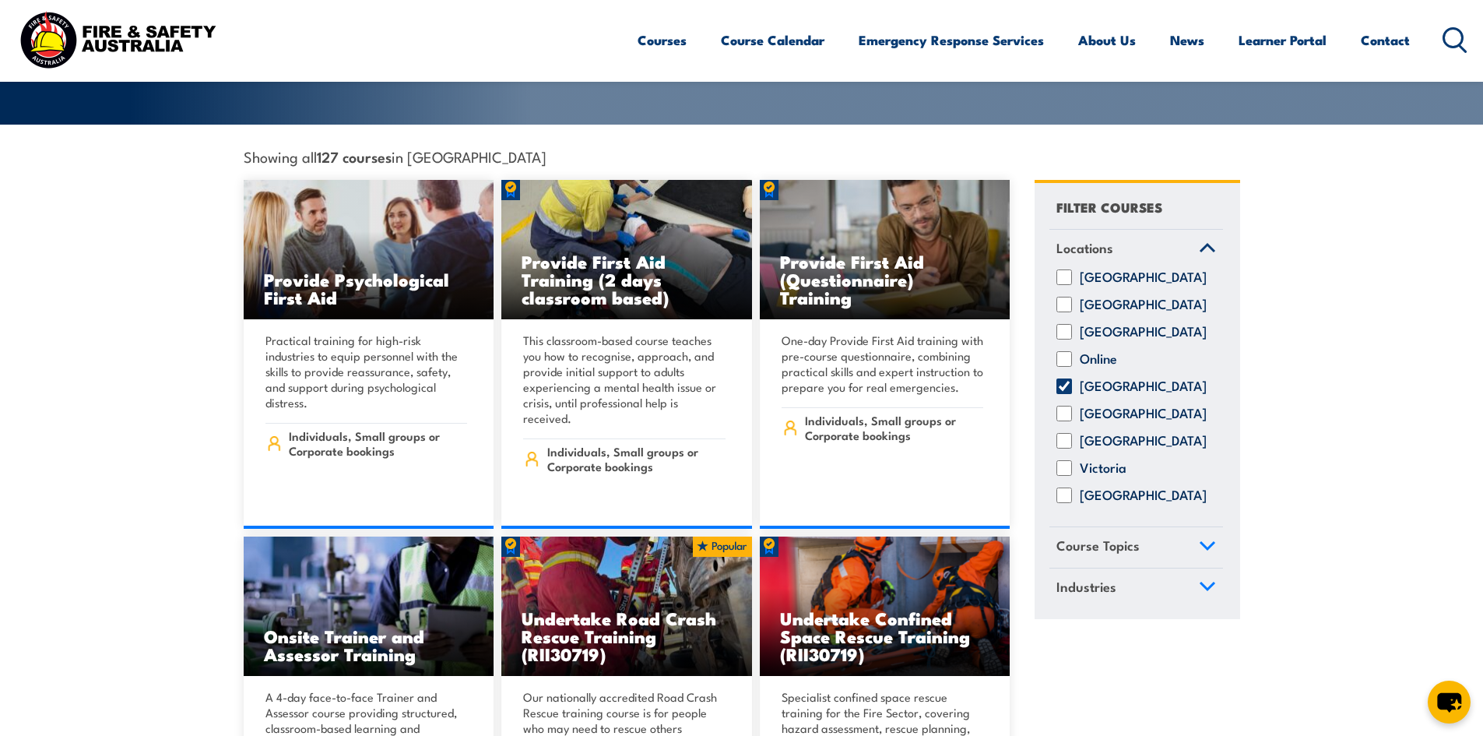
click at [1453, 39] on icon at bounding box center [1454, 40] width 25 height 26
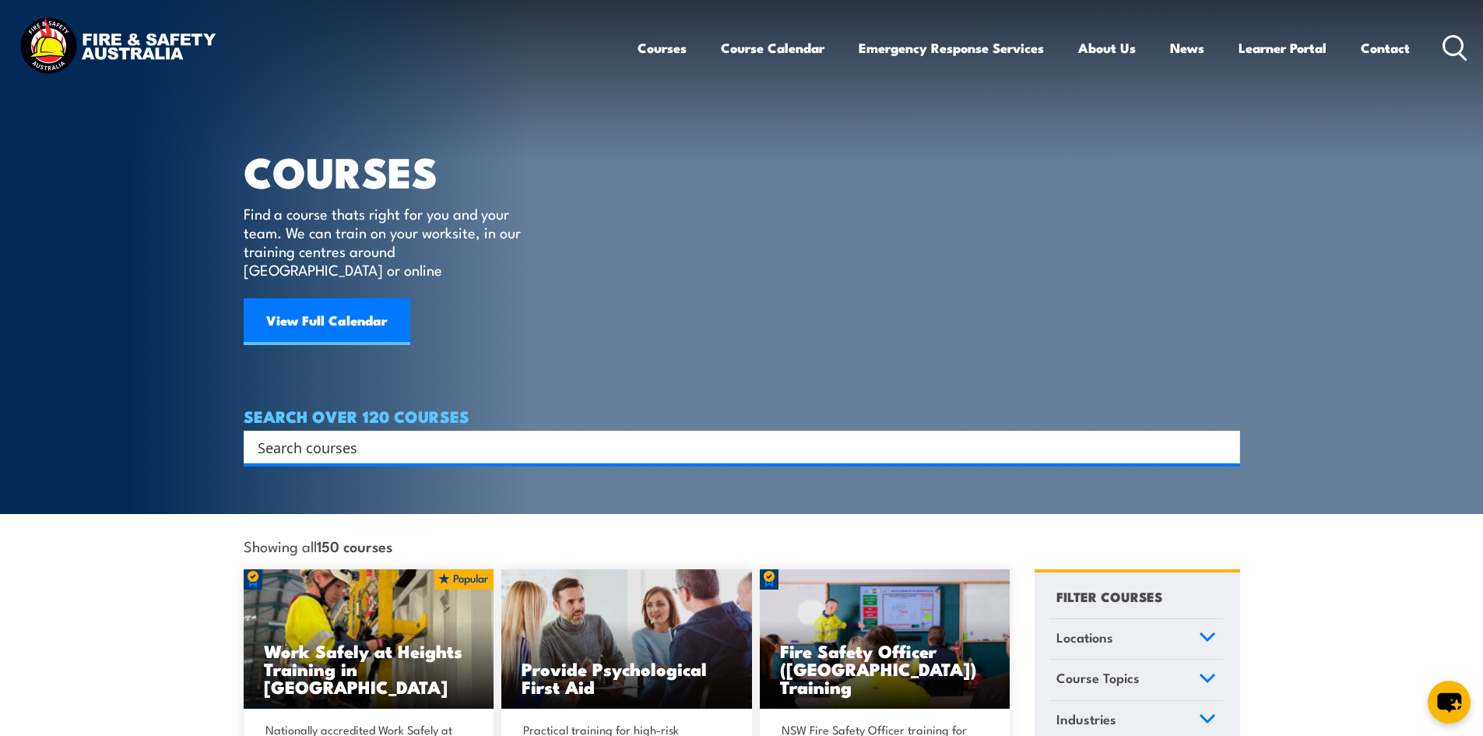
click at [351, 435] on input "Search input" at bounding box center [732, 446] width 948 height 23
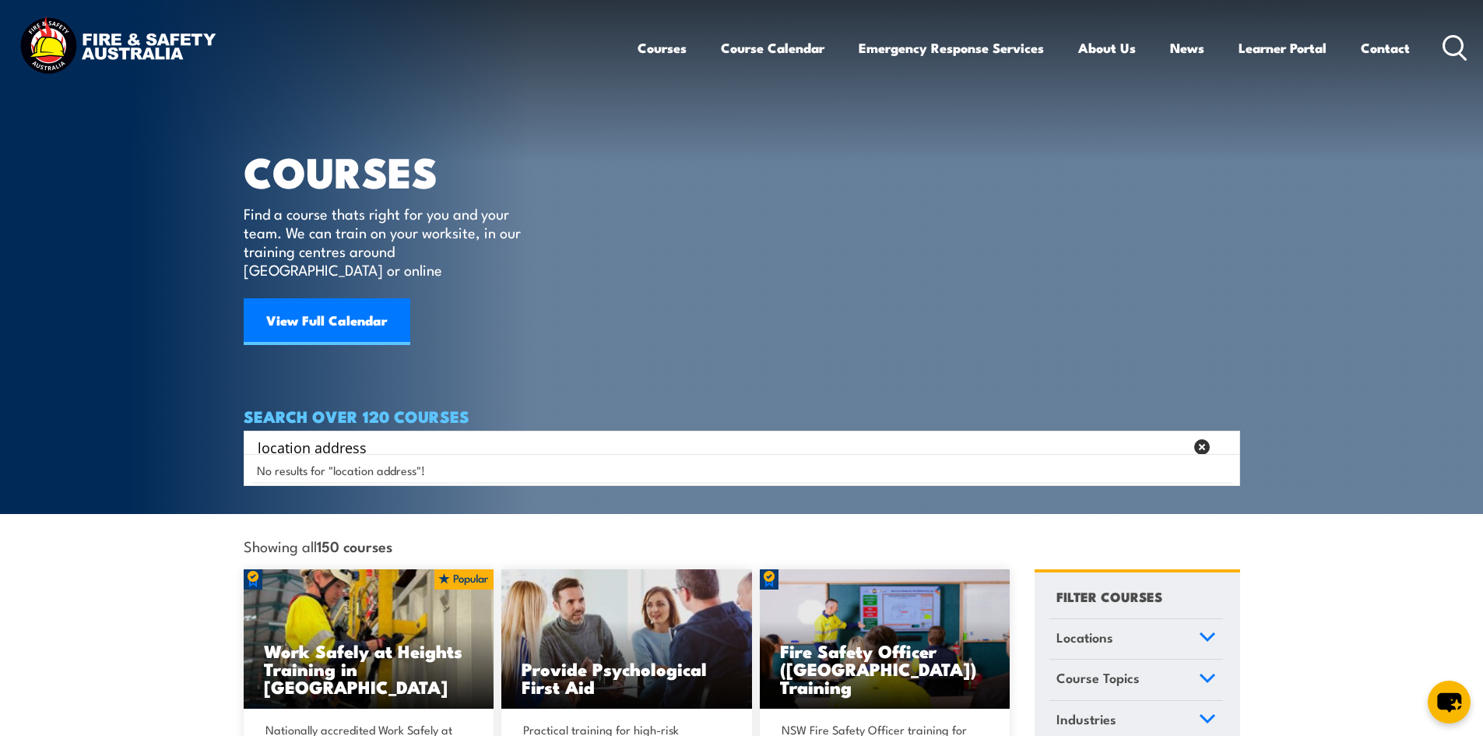
type input "location address"
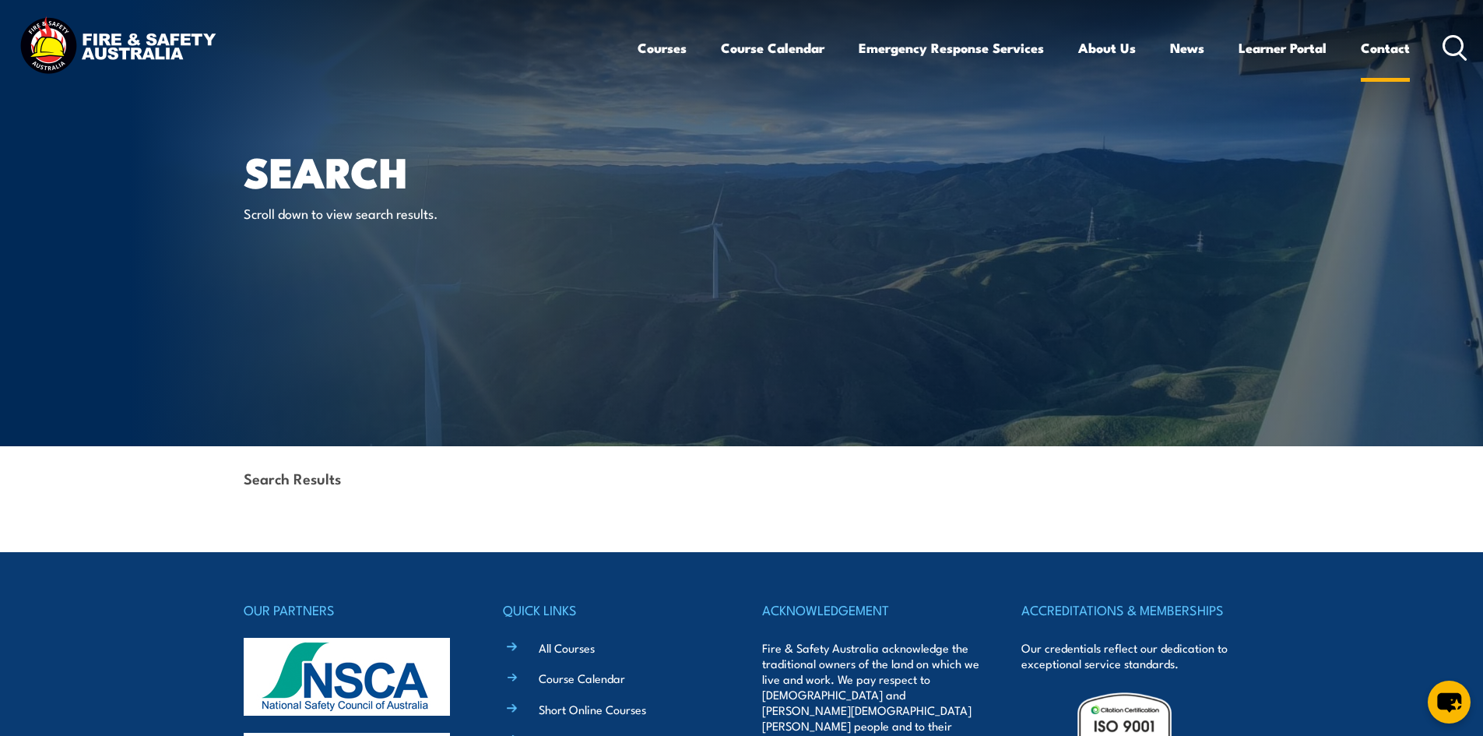
click at [1379, 46] on link "Contact" at bounding box center [1385, 47] width 49 height 41
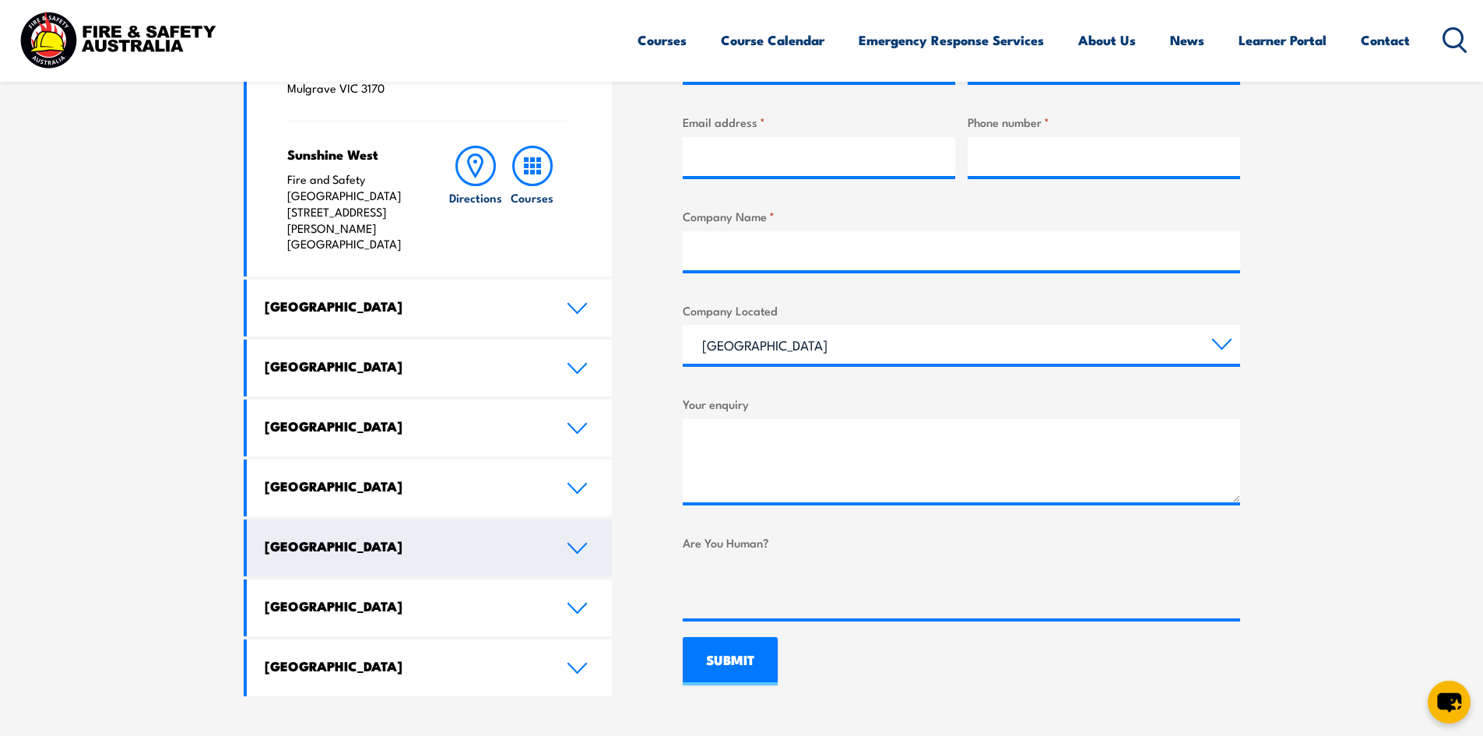
scroll to position [701, 0]
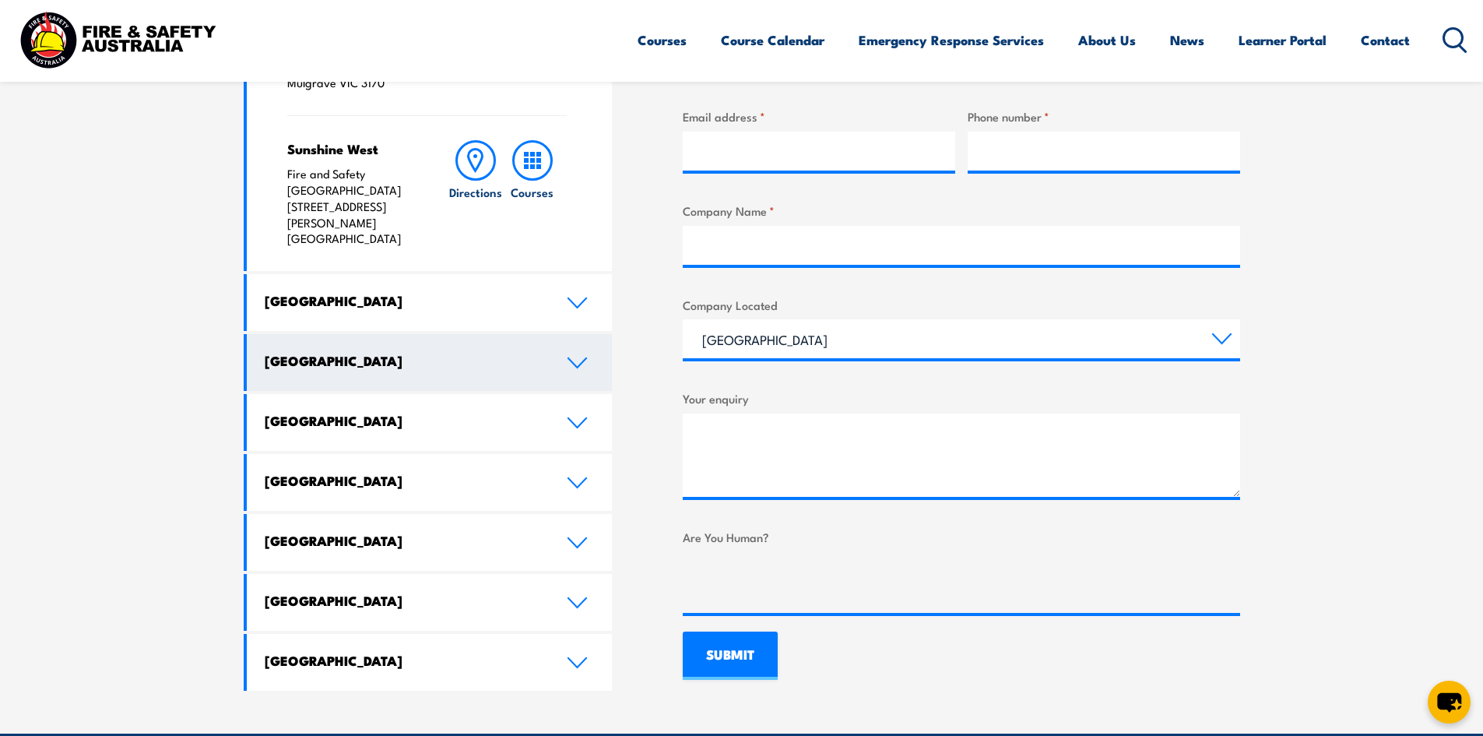
click at [566, 334] on link "[GEOGRAPHIC_DATA]" at bounding box center [430, 362] width 366 height 57
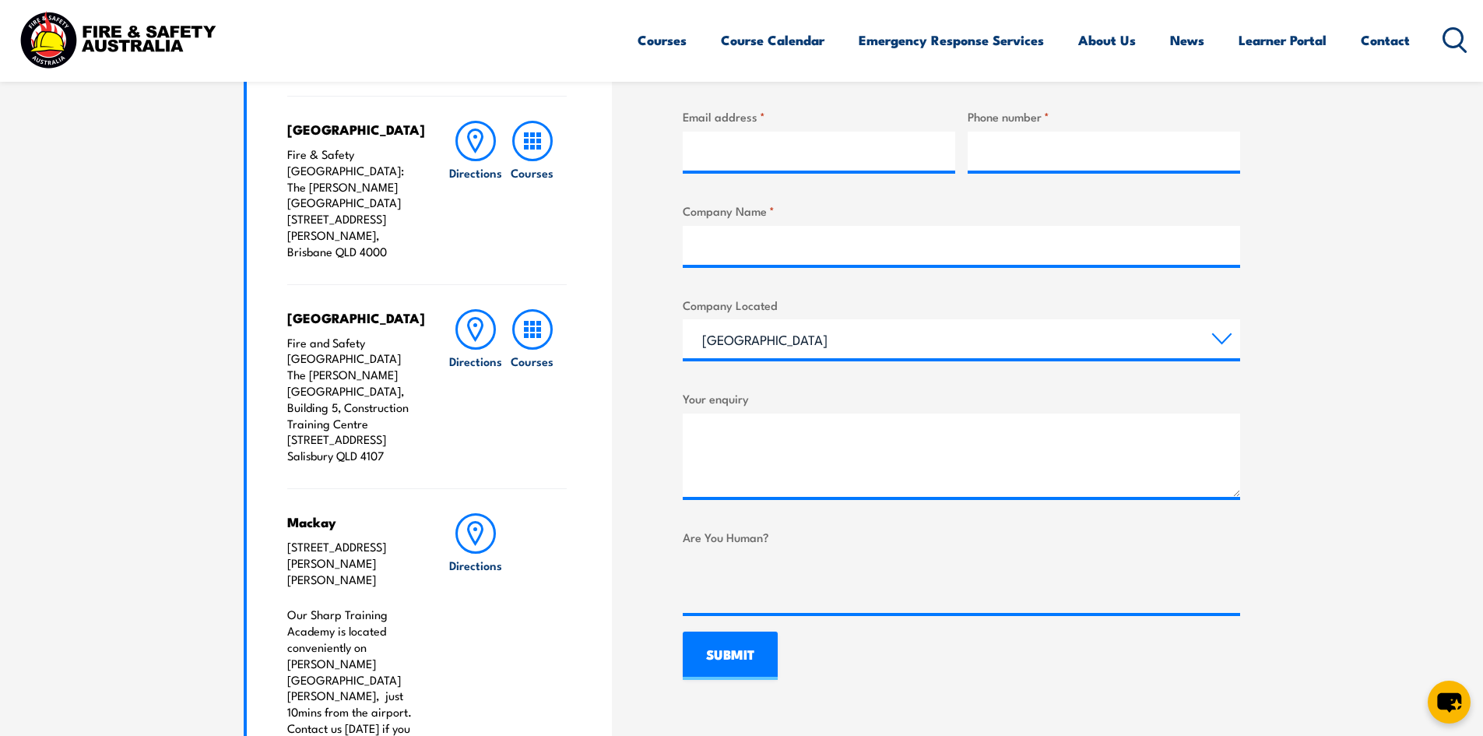
drag, startPoint x: 286, startPoint y: 308, endPoint x: 398, endPoint y: 416, distance: 154.7
click at [398, 416] on p "Fire and Safety [GEOGRAPHIC_DATA] The [PERSON_NAME][GEOGRAPHIC_DATA], Building …" at bounding box center [352, 399] width 130 height 129
copy p "Fire and Safety [GEOGRAPHIC_DATA] The [PERSON_NAME][GEOGRAPHIC_DATA], Building …"
